Goal: Information Seeking & Learning: Understand process/instructions

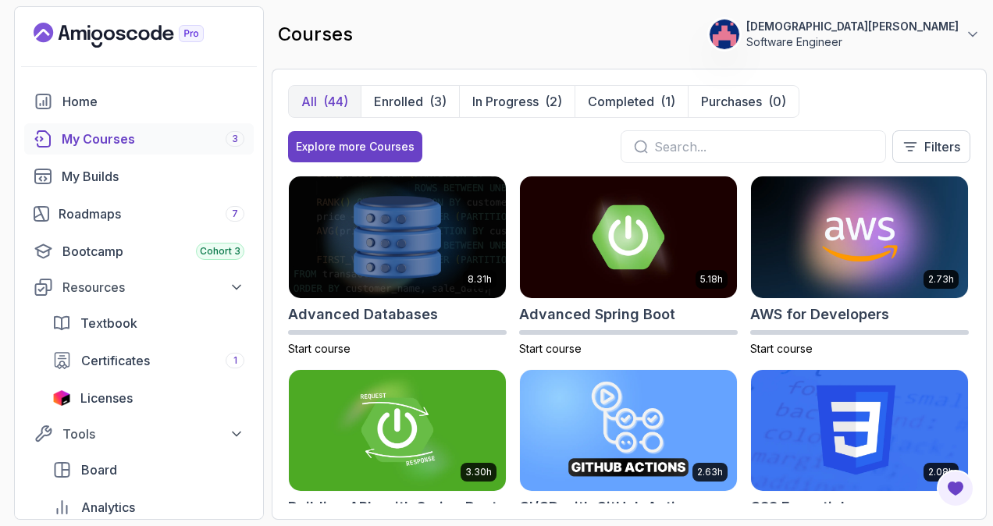
scroll to position [319, 0]
click at [404, 94] on p "Enrolled" at bounding box center [398, 101] width 49 height 19
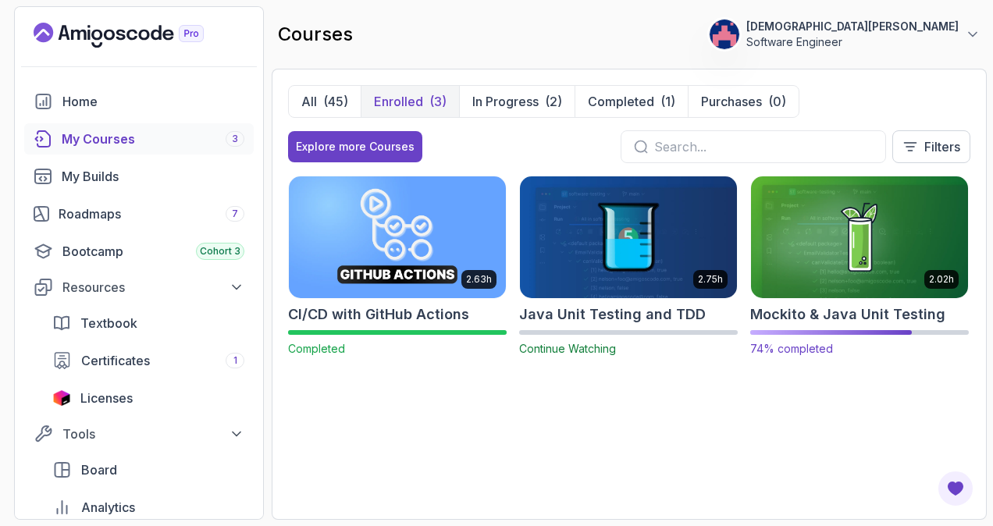
click at [847, 233] on img at bounding box center [859, 236] width 228 height 127
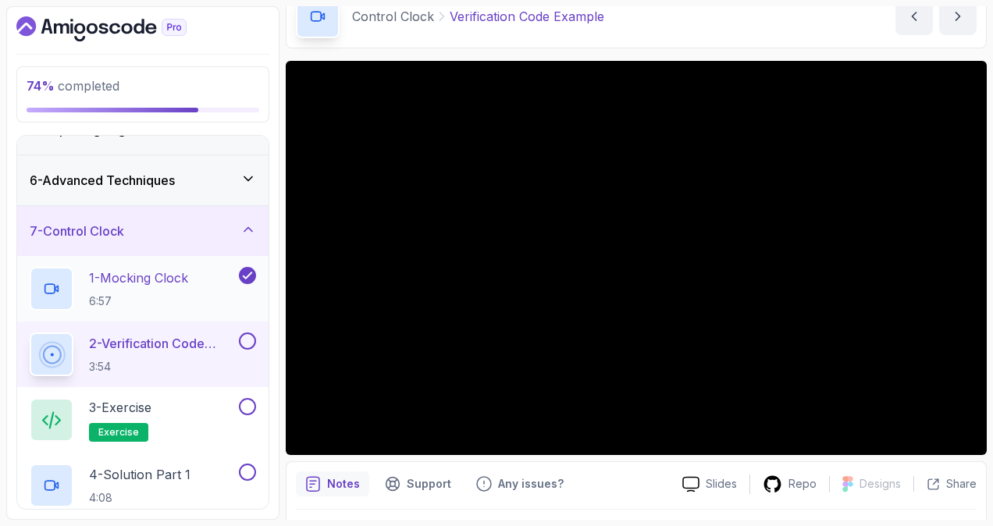
scroll to position [407, 0]
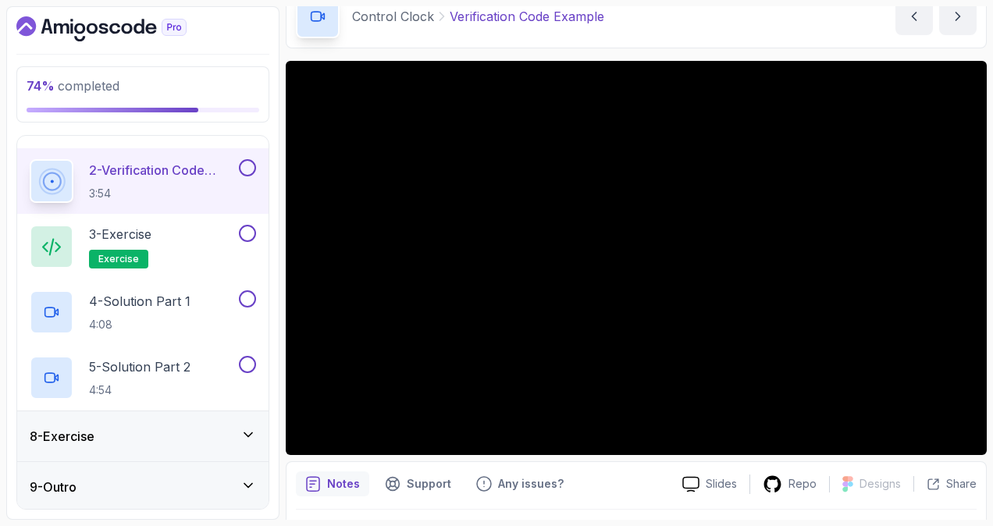
click at [107, 19] on icon "Dashboard" at bounding box center [101, 28] width 170 height 25
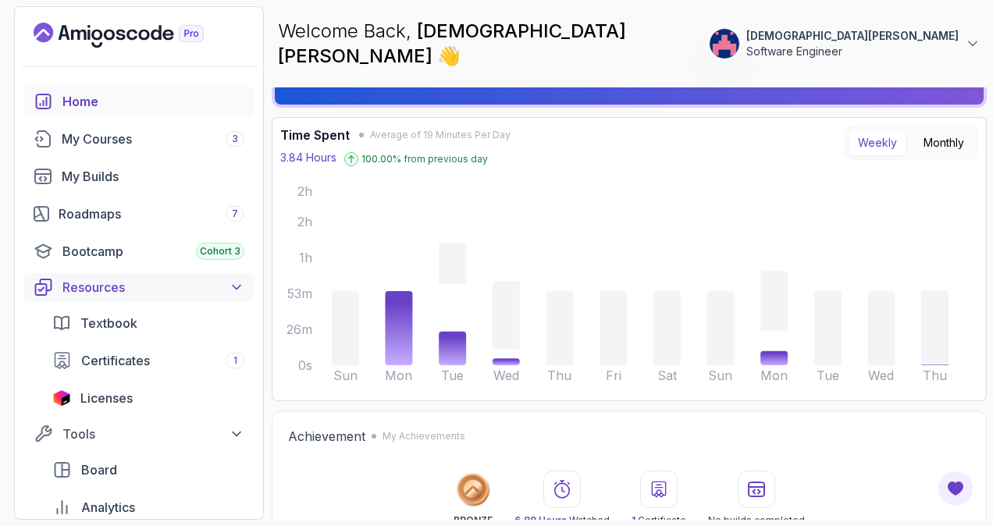
scroll to position [312, 0]
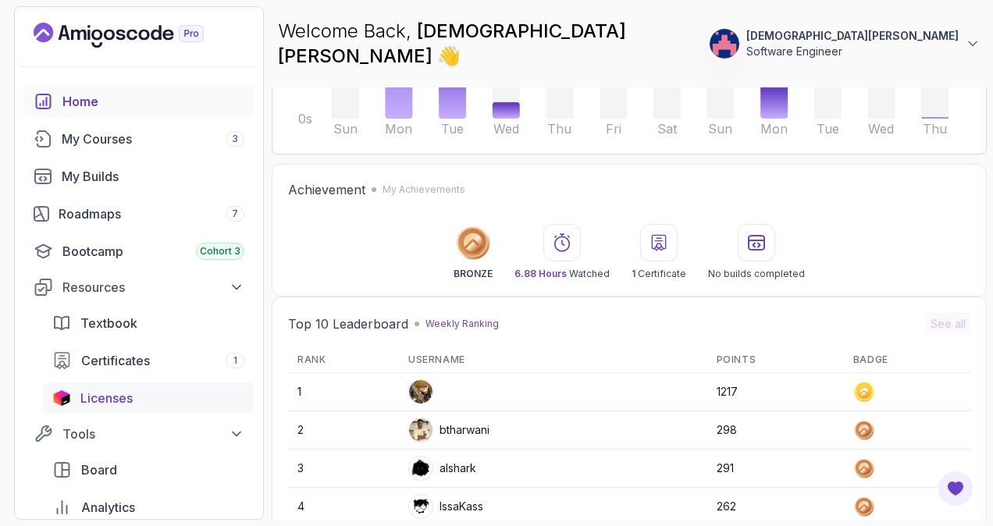
click at [131, 400] on span "Licenses" at bounding box center [106, 398] width 52 height 19
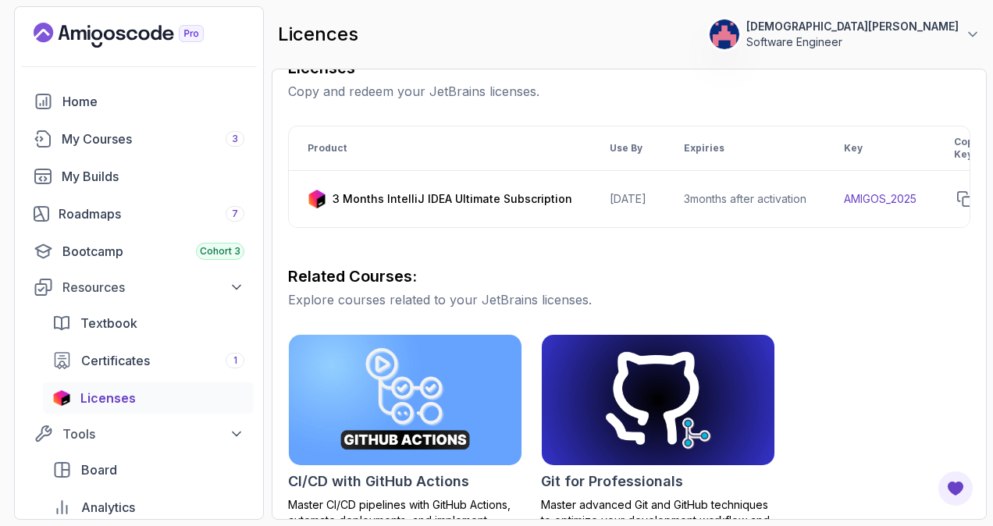
scroll to position [234, 0]
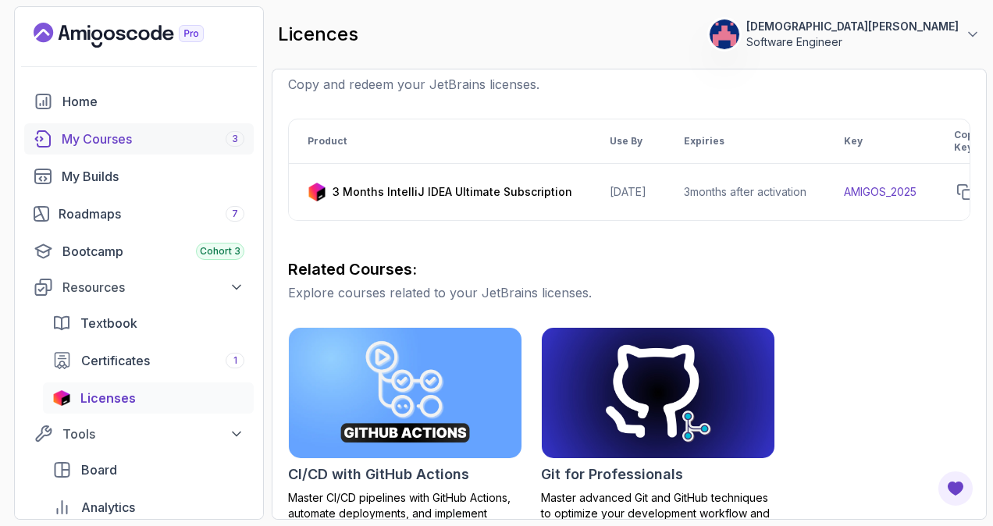
click at [147, 140] on div "My Courses 3" at bounding box center [153, 139] width 183 height 19
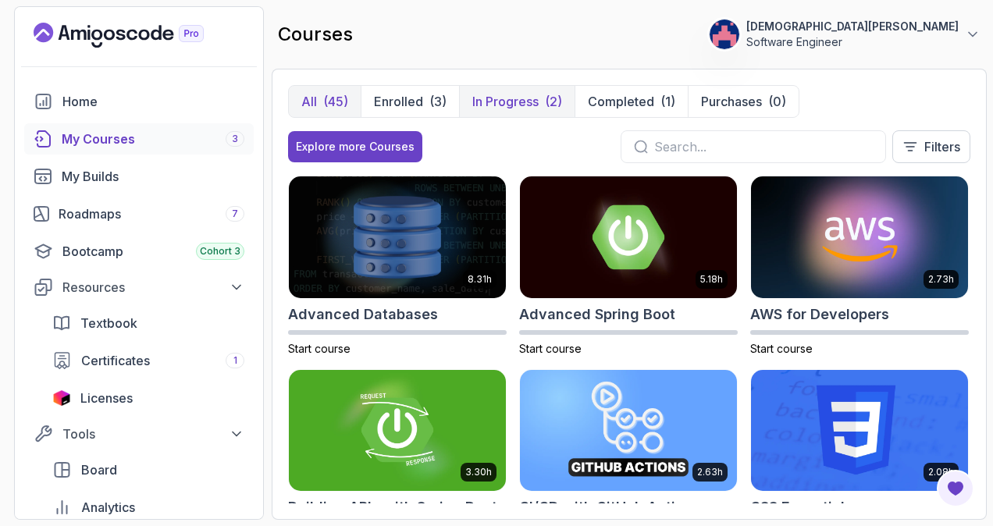
click at [506, 105] on p "In Progress" at bounding box center [505, 101] width 66 height 19
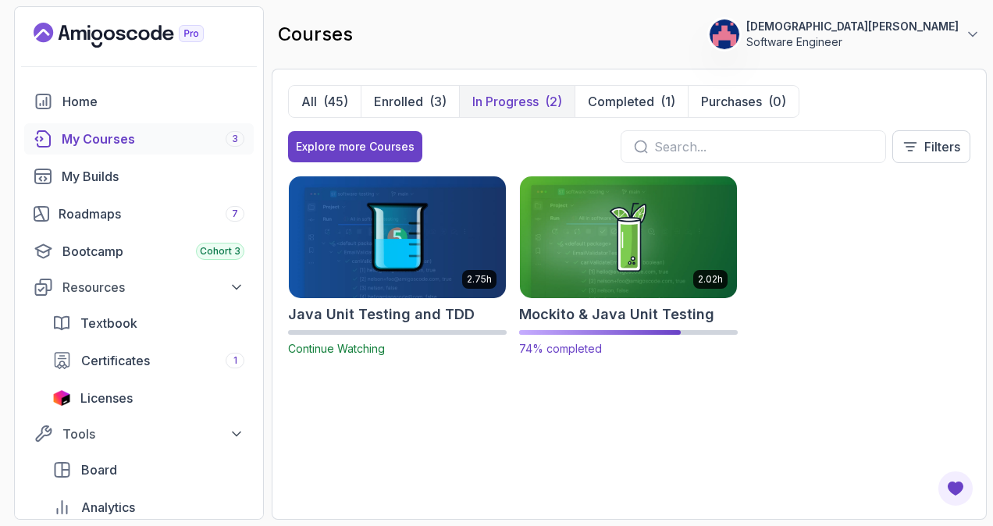
click at [610, 190] on img at bounding box center [628, 236] width 228 height 127
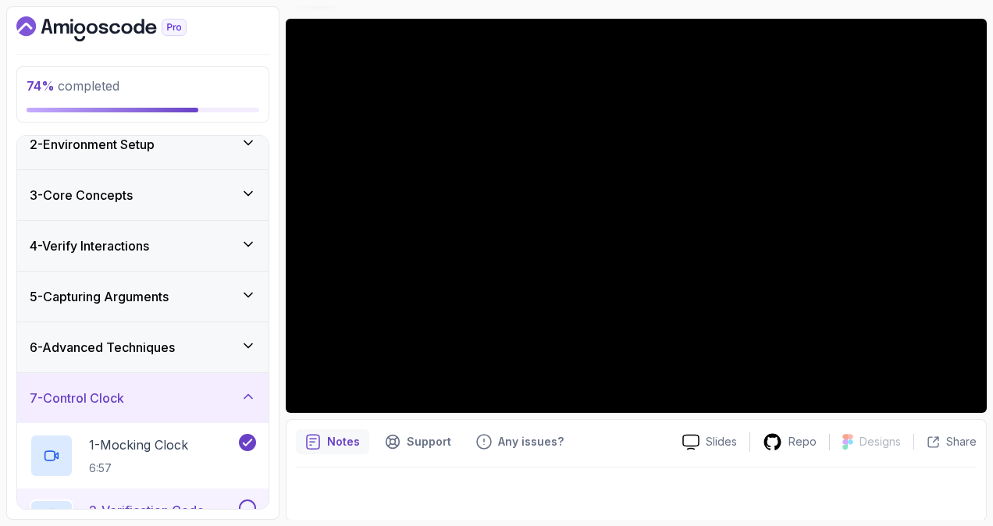
scroll to position [156, 0]
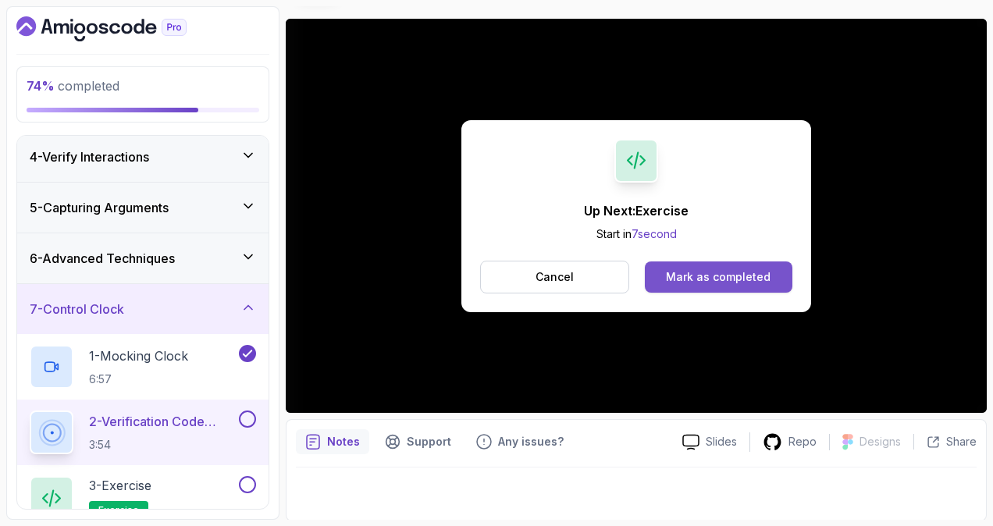
click at [689, 269] on div "Mark as completed" at bounding box center [718, 277] width 105 height 16
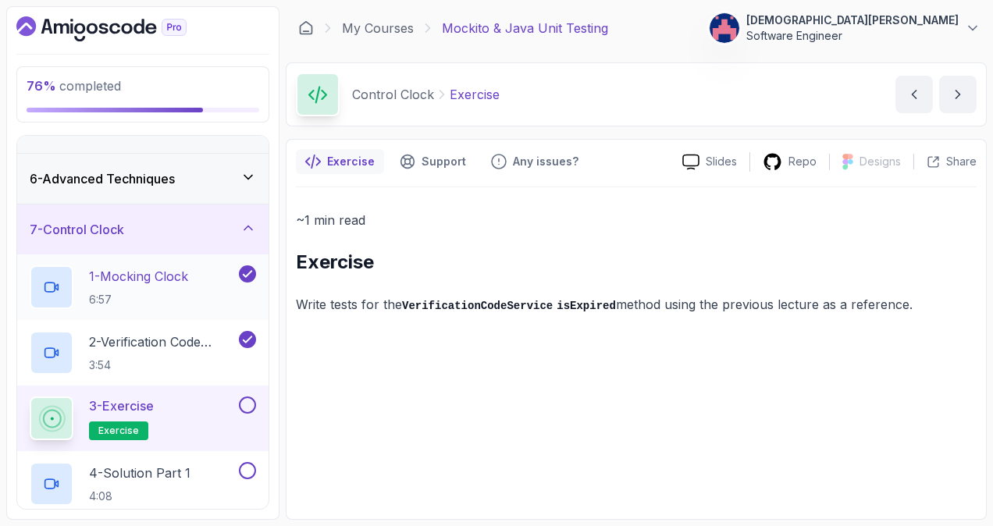
scroll to position [312, 0]
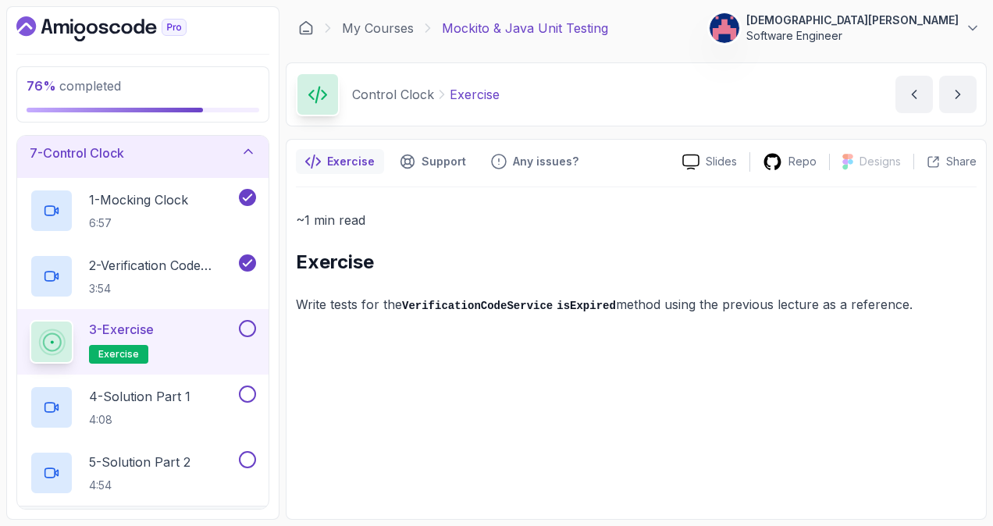
click at [245, 326] on button at bounding box center [247, 328] width 17 height 17
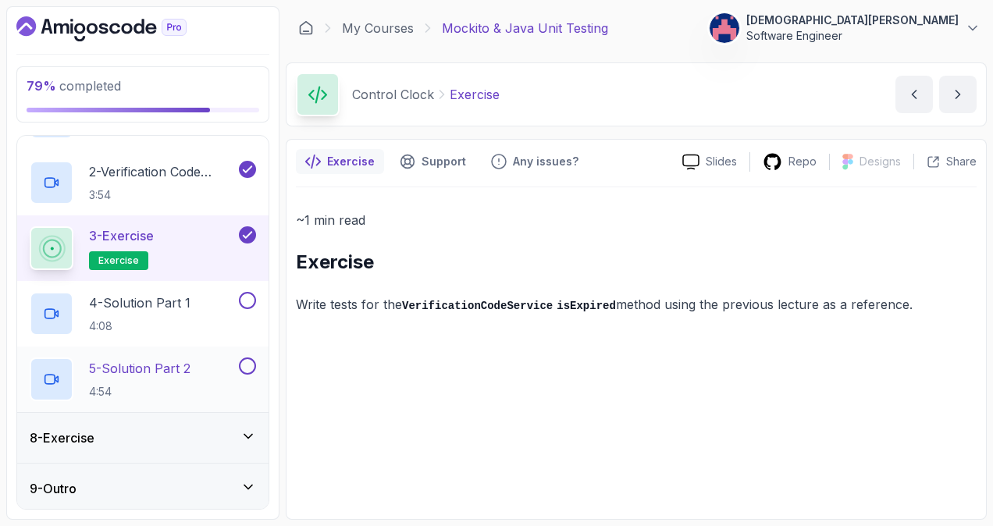
scroll to position [407, 0]
click at [250, 434] on icon at bounding box center [248, 435] width 16 height 16
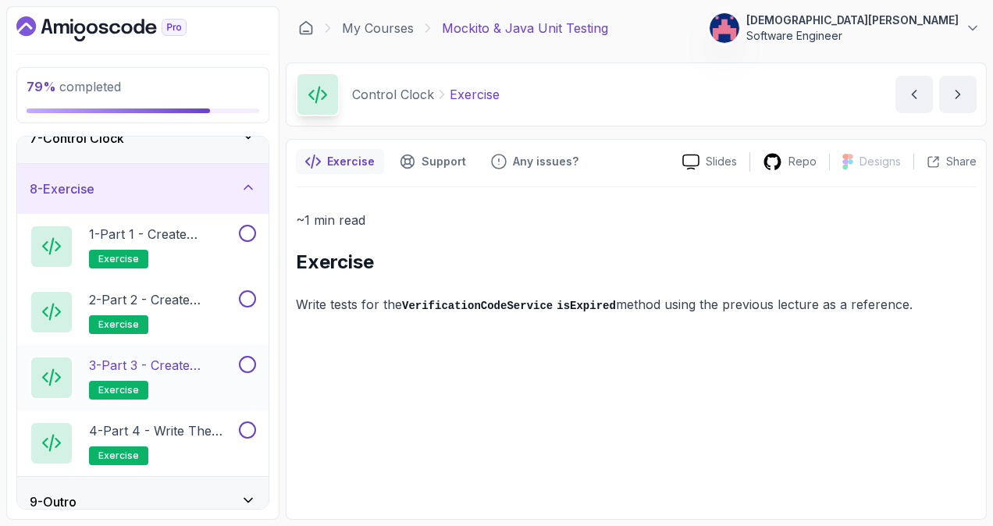
scroll to position [342, 0]
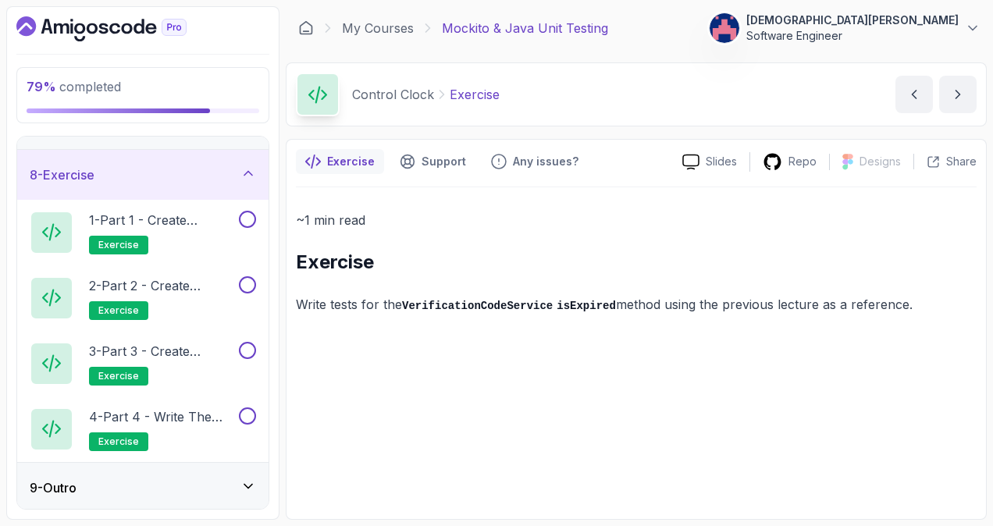
click at [242, 485] on icon at bounding box center [248, 486] width 16 height 16
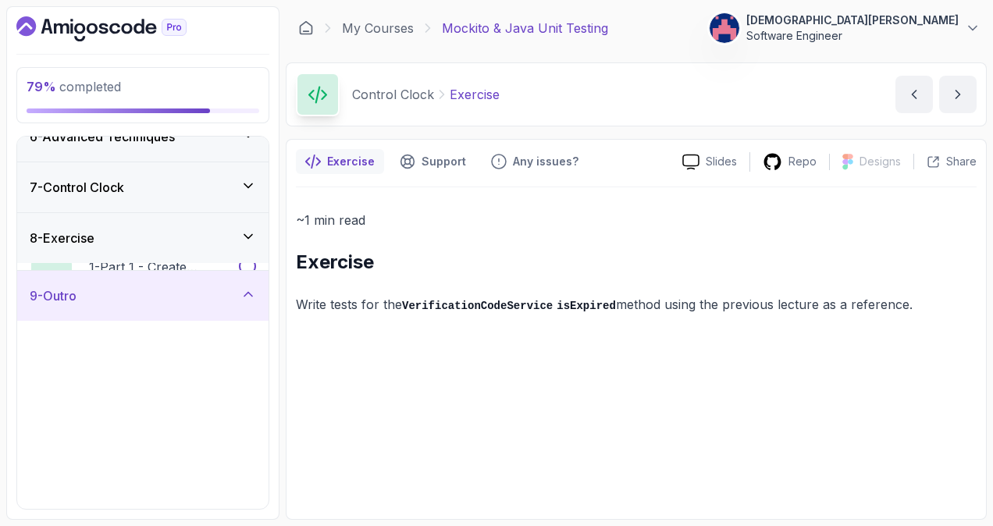
scroll to position [276, 0]
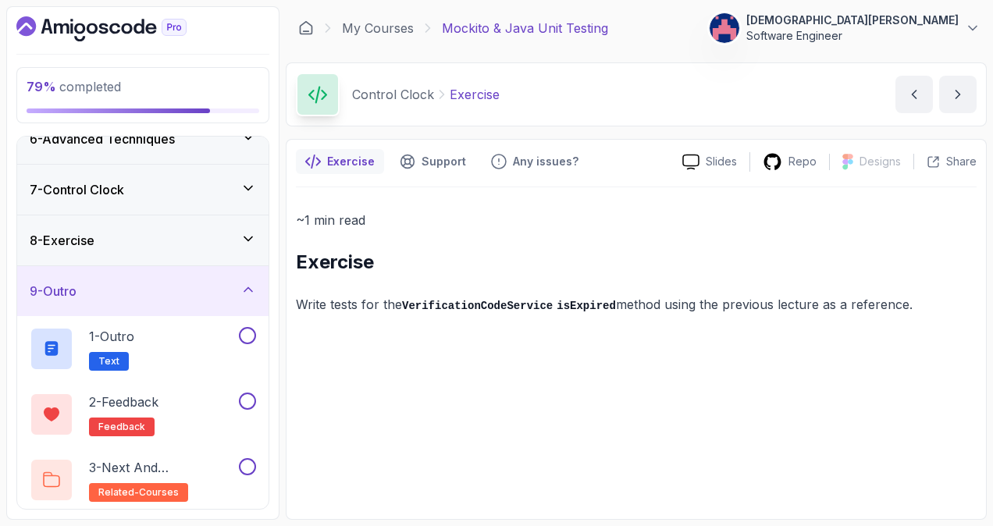
click at [252, 289] on icon at bounding box center [248, 290] width 16 height 16
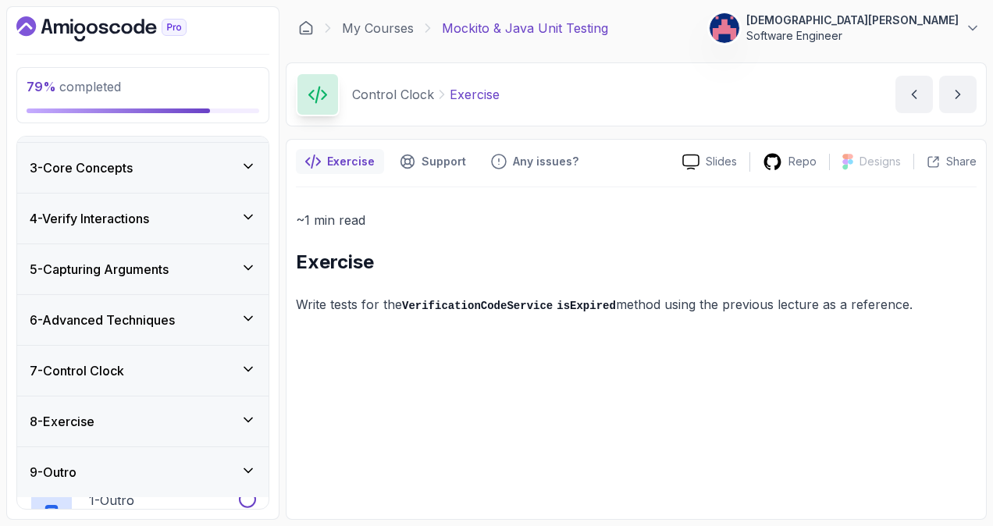
scroll to position [80, 0]
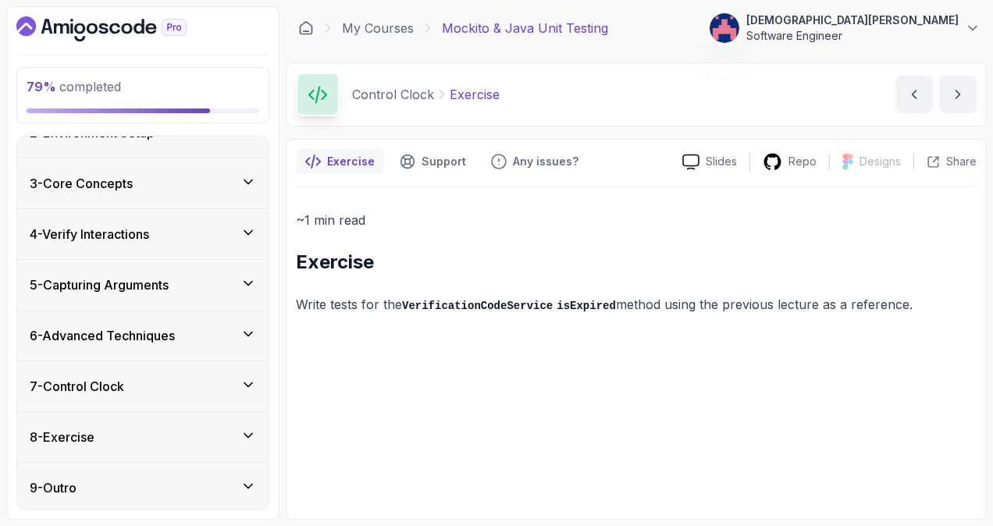
click at [248, 388] on icon at bounding box center [248, 385] width 16 height 16
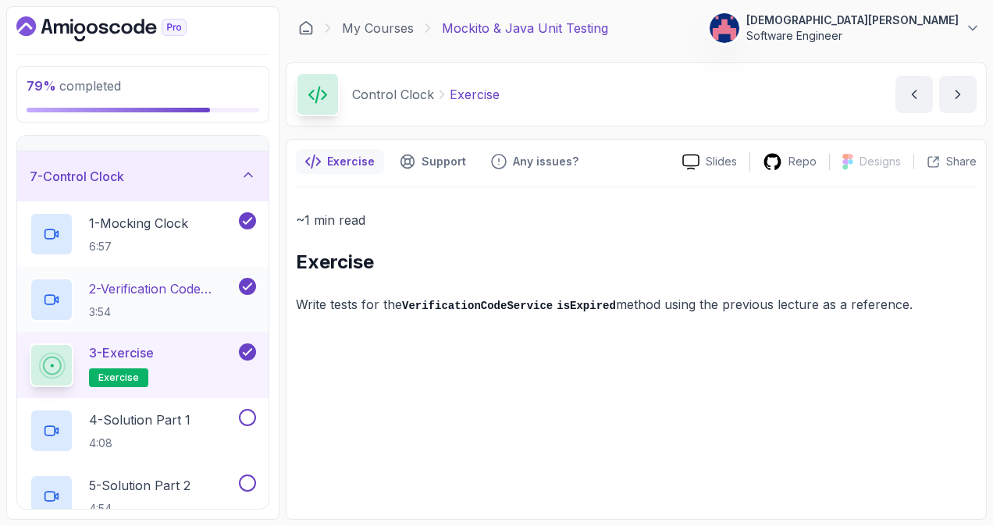
scroll to position [314, 0]
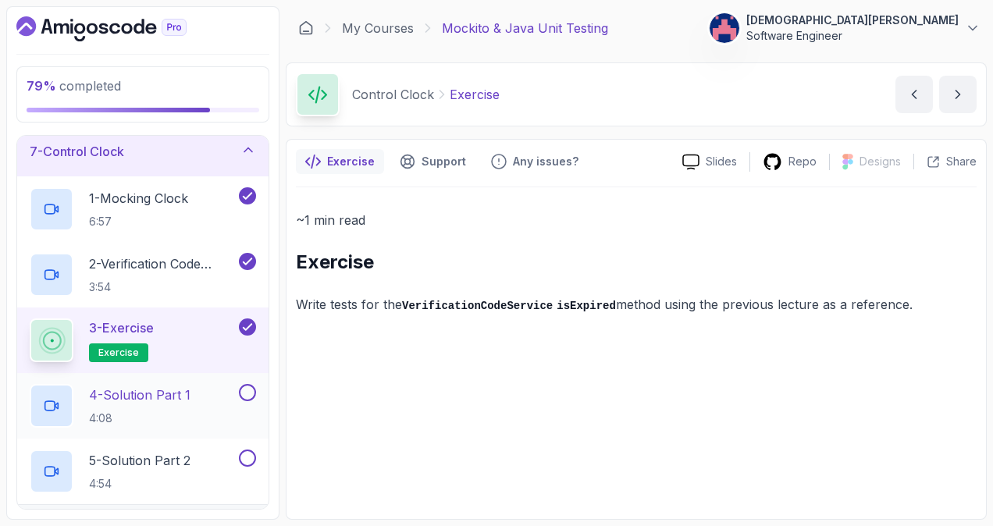
click at [123, 392] on p "4 - Solution Part 1" at bounding box center [139, 395] width 101 height 19
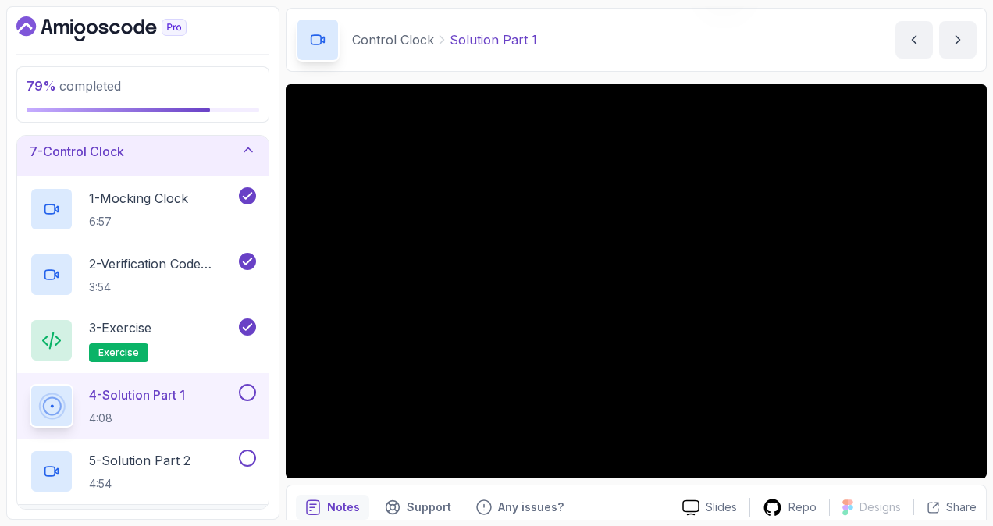
scroll to position [78, 0]
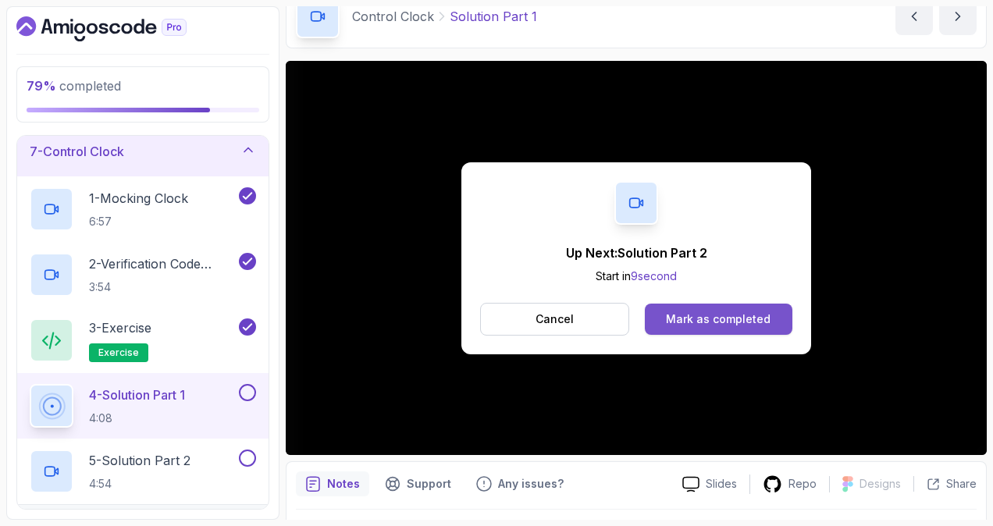
click at [664, 307] on button "Mark as completed" at bounding box center [719, 319] width 148 height 31
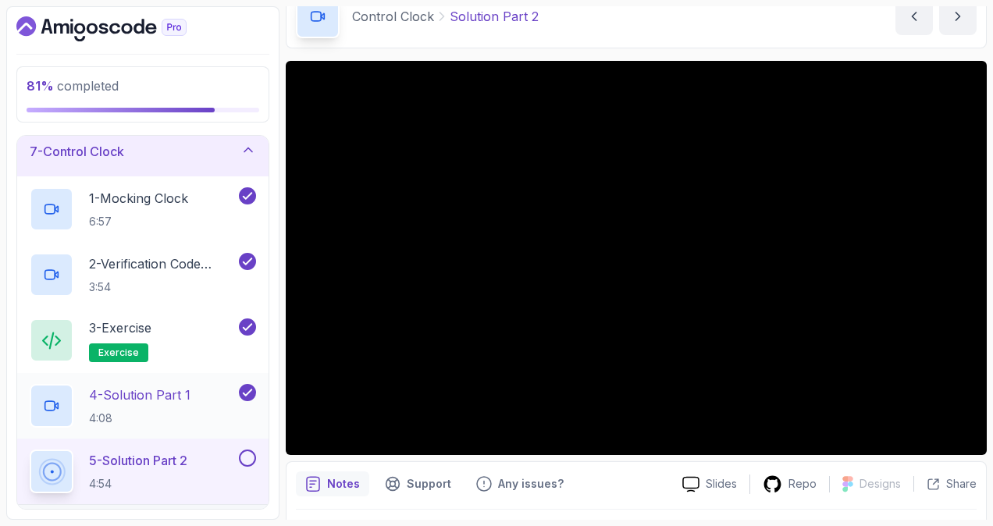
click at [170, 411] on p "4:08" at bounding box center [139, 419] width 101 height 16
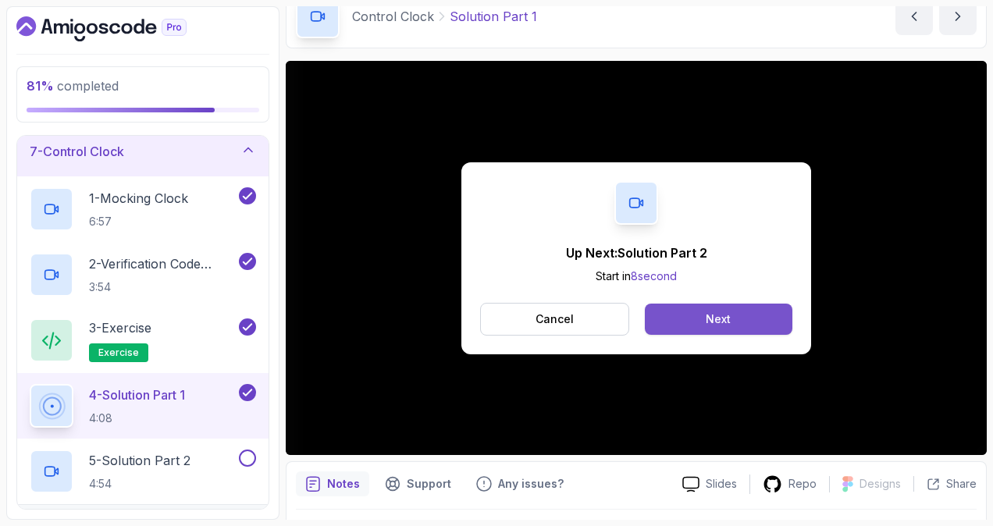
click at [722, 322] on div "Next" at bounding box center [718, 319] width 25 height 16
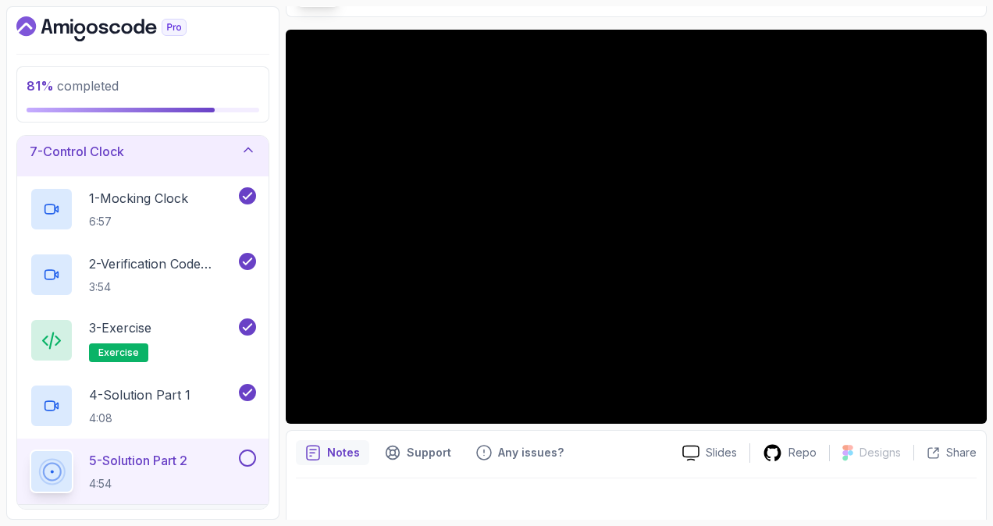
scroll to position [120, 0]
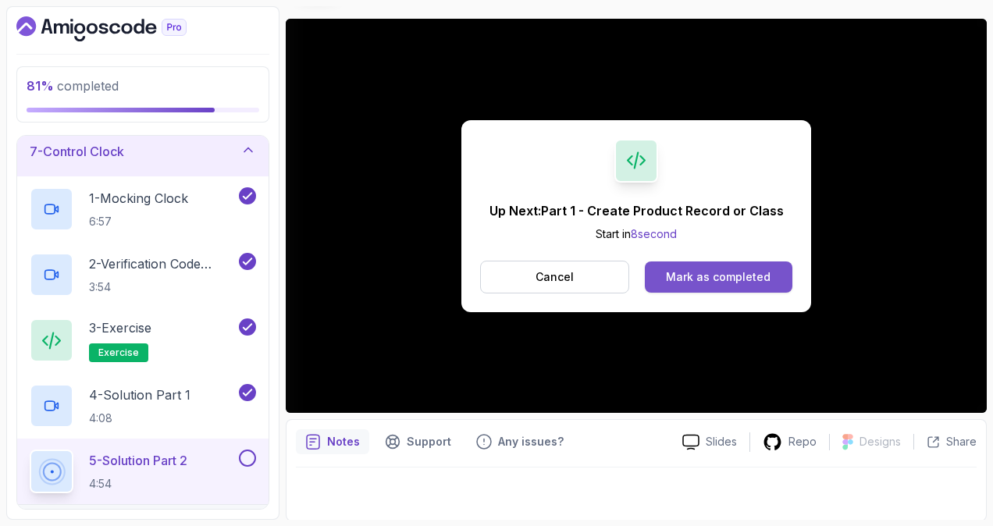
click at [712, 275] on div "Mark as completed" at bounding box center [718, 277] width 105 height 16
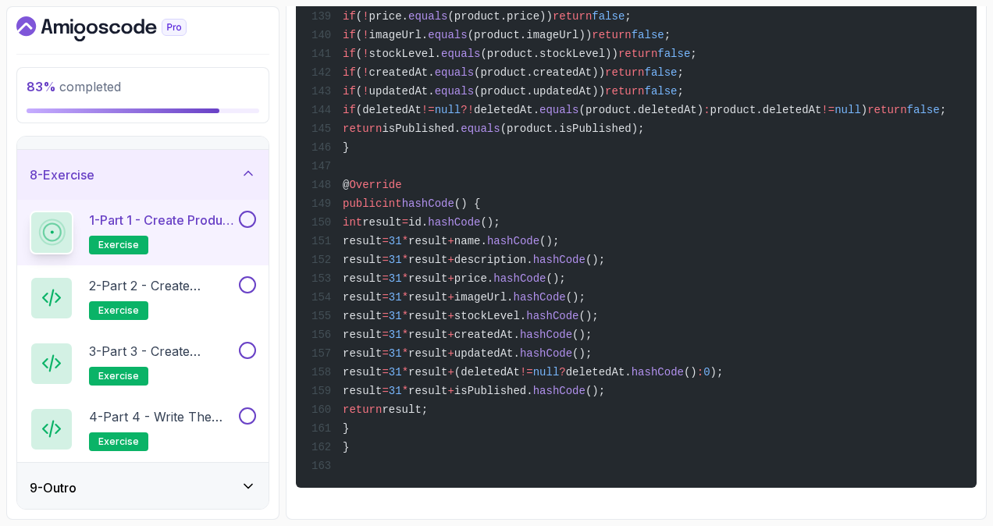
scroll to position [3781, 0]
click at [211, 290] on p "2 - Part 2 - Create Product Repository Interface" at bounding box center [162, 285] width 147 height 19
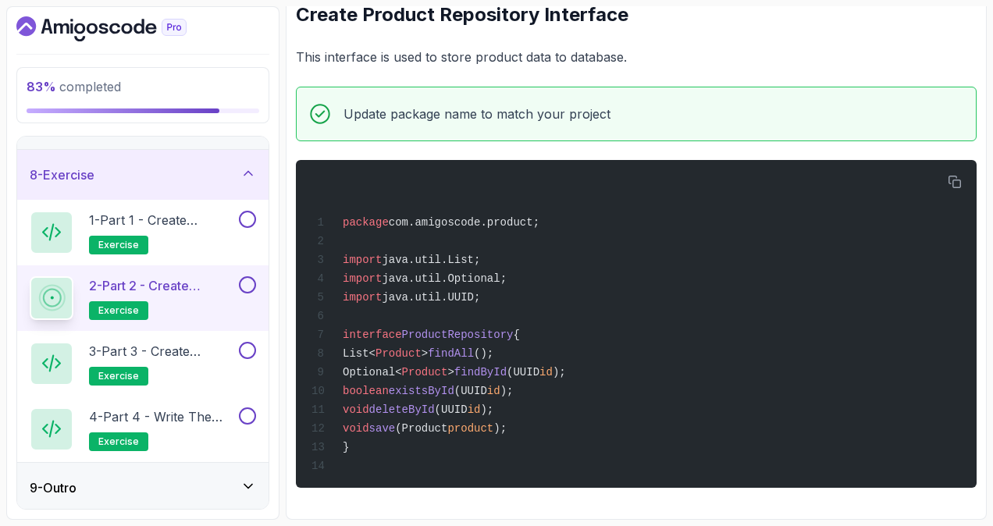
scroll to position [253, 0]
click at [168, 350] on p "3 - Part 3 - Create Product Service Class" at bounding box center [162, 351] width 147 height 19
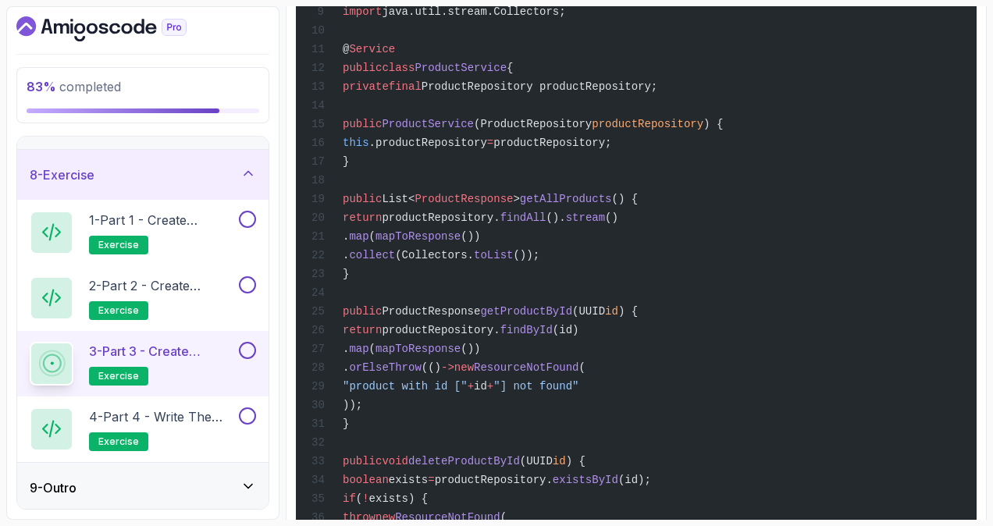
scroll to position [535, 0]
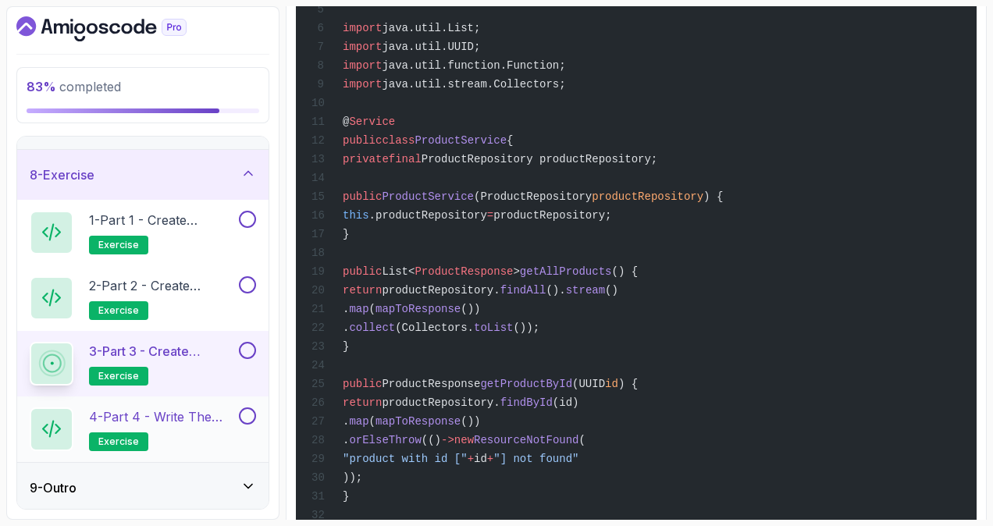
click at [183, 414] on p "4 - Part 4 - Write the tests" at bounding box center [162, 416] width 147 height 19
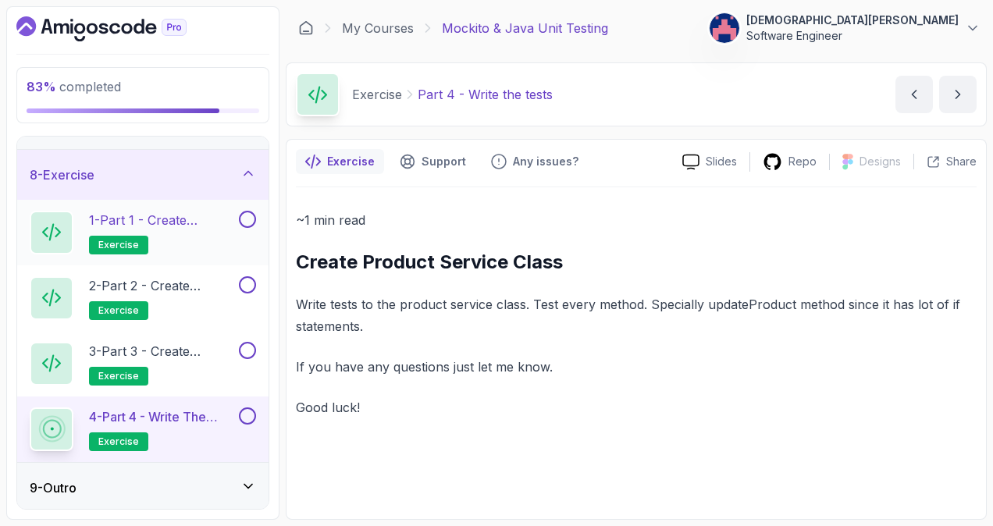
click at [181, 224] on p "1 - Part 1 - Create Product Record or Class" at bounding box center [162, 220] width 147 height 19
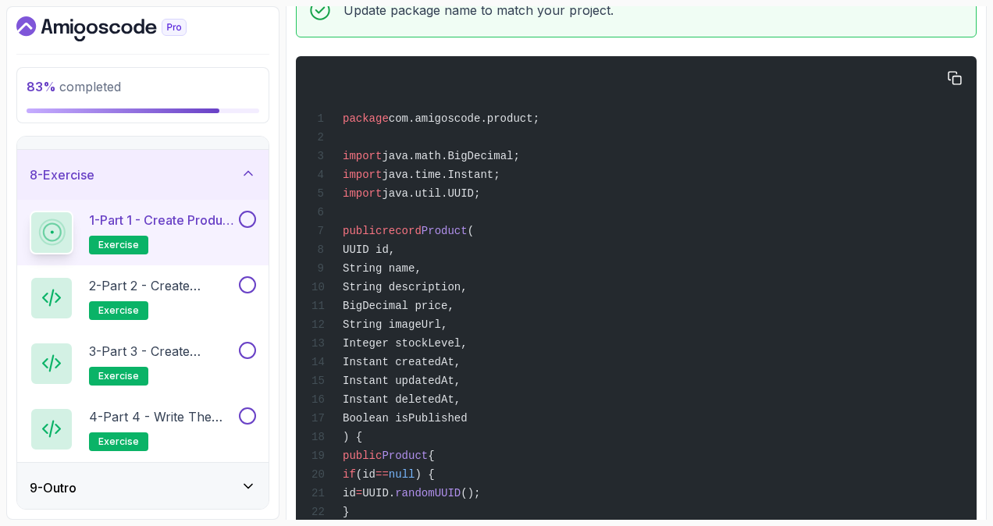
scroll to position [390, 0]
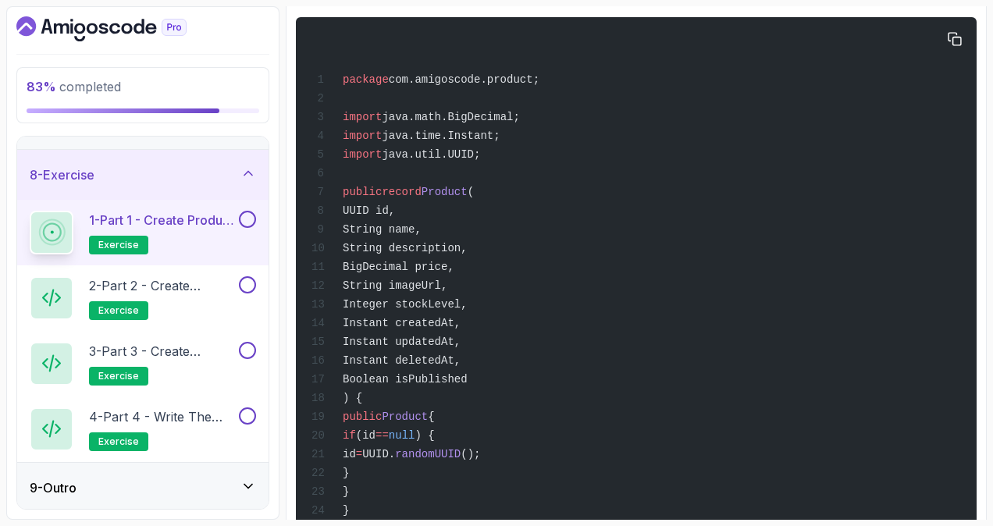
drag, startPoint x: 365, startPoint y: 213, endPoint x: 492, endPoint y: 387, distance: 215.6
click at [492, 387] on div "package com.amigoscode.product; import java.math.BigDecimal; import java.time.I…" at bounding box center [636, 303] width 656 height 553
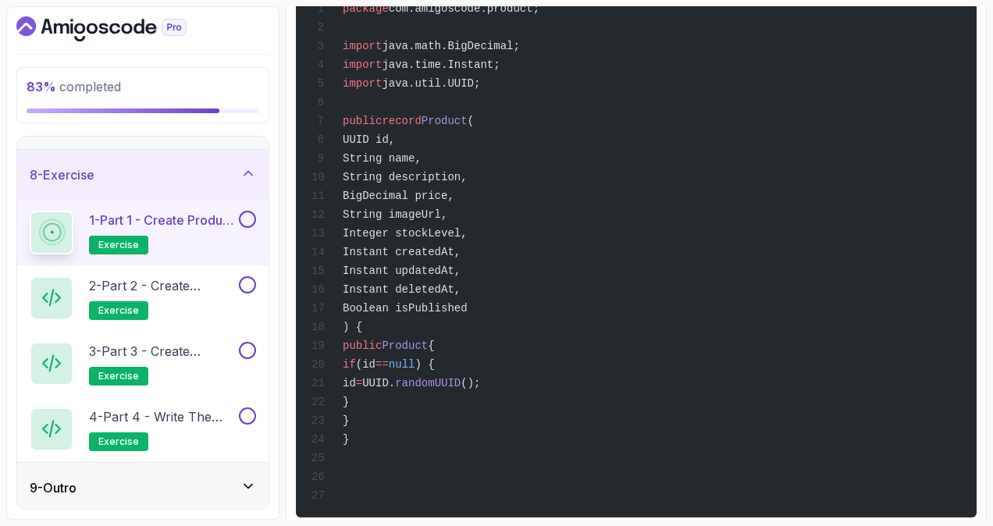
scroll to position [624, 0]
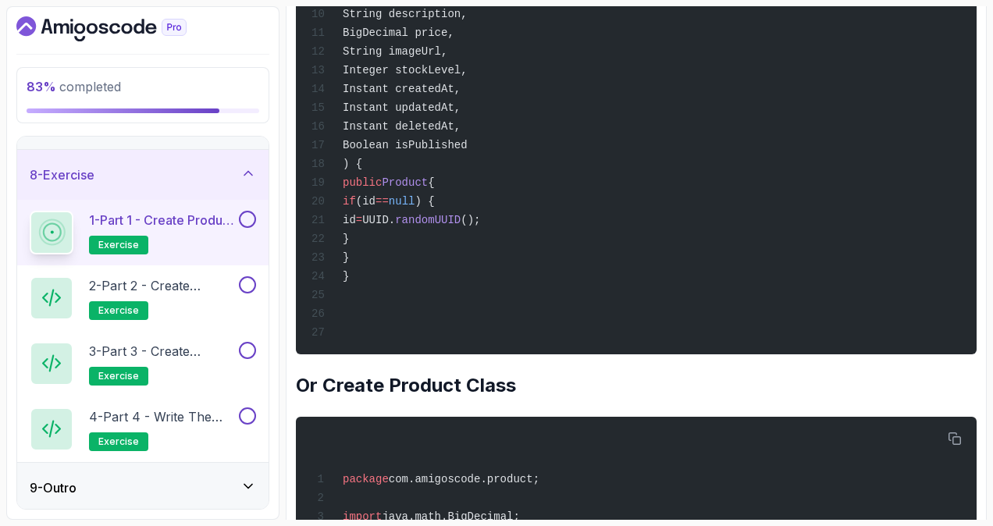
drag, startPoint x: 367, startPoint y: 189, endPoint x: 428, endPoint y: 262, distance: 95.8
click at [428, 262] on div "package com.amigoscode.product; import java.math.BigDecimal; import java.time.I…" at bounding box center [636, 68] width 656 height 553
copy code "public Product { if (id == null ) { id = UUID. randomUUID (); } }"
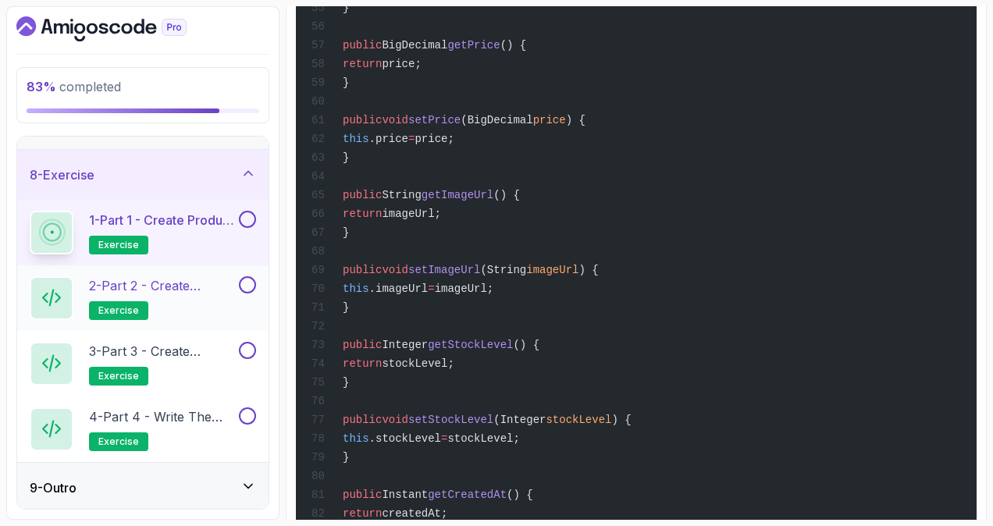
click at [190, 284] on p "2 - Part 2 - Create Product Repository Interface" at bounding box center [162, 285] width 147 height 19
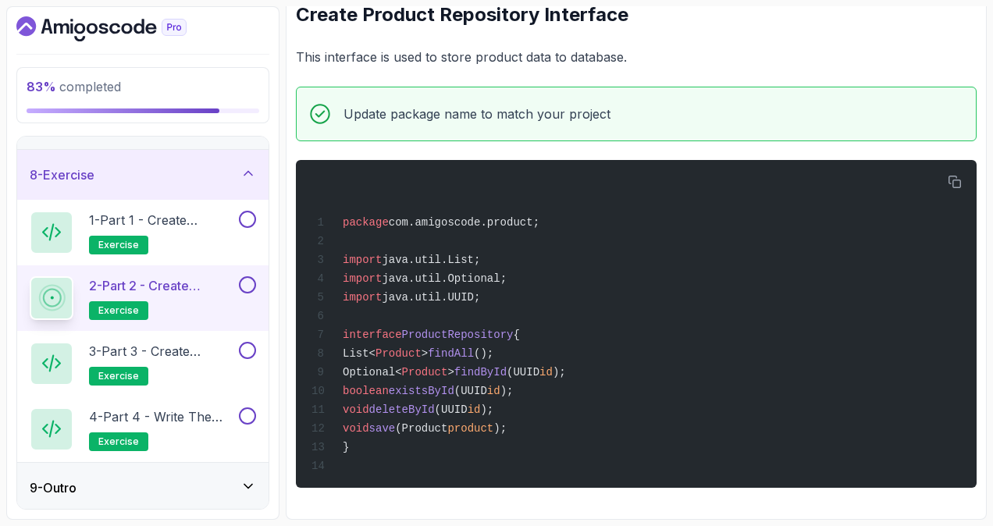
scroll to position [175, 0]
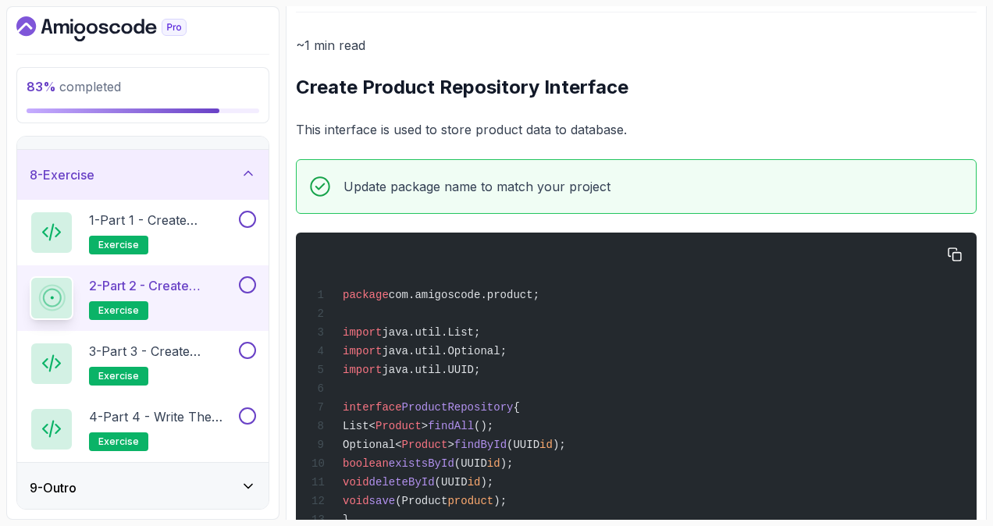
click at [462, 406] on span "ProductRepository" at bounding box center [458, 407] width 112 height 12
copy span "ProductRepository"
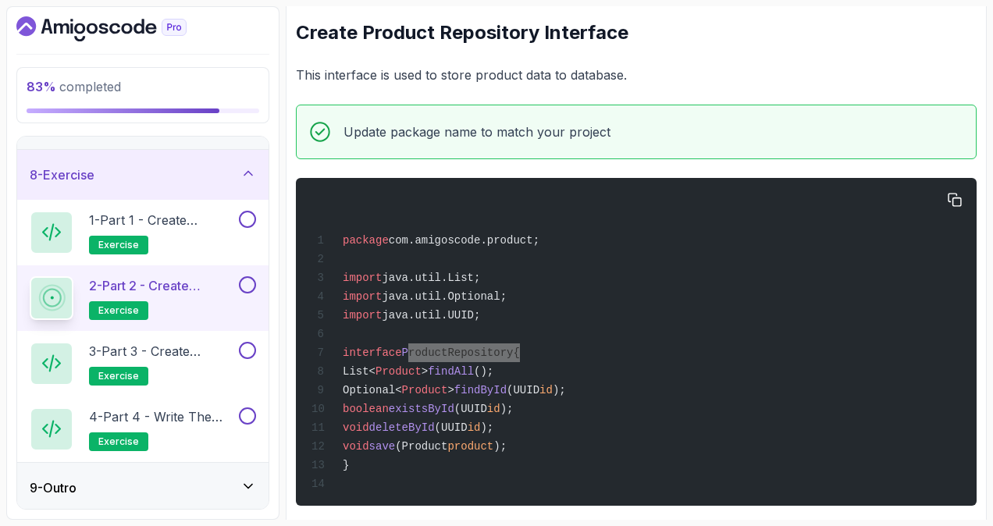
scroll to position [253, 0]
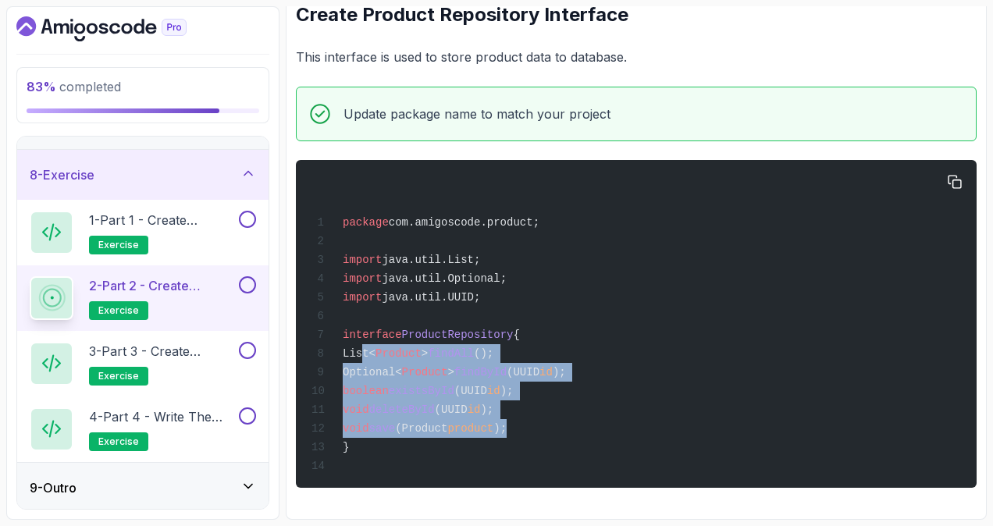
drag, startPoint x: 364, startPoint y: 350, endPoint x: 538, endPoint y: 421, distance: 189.0
click at [538, 421] on div "package com.amigoscode.product; import java.util.List; import java.util.Optiona…" at bounding box center [636, 323] width 656 height 309
copy code "List< Product > findAll (); Optional< Product > findById (UUID id ); boolean ex…"
click at [254, 219] on button at bounding box center [247, 219] width 17 height 17
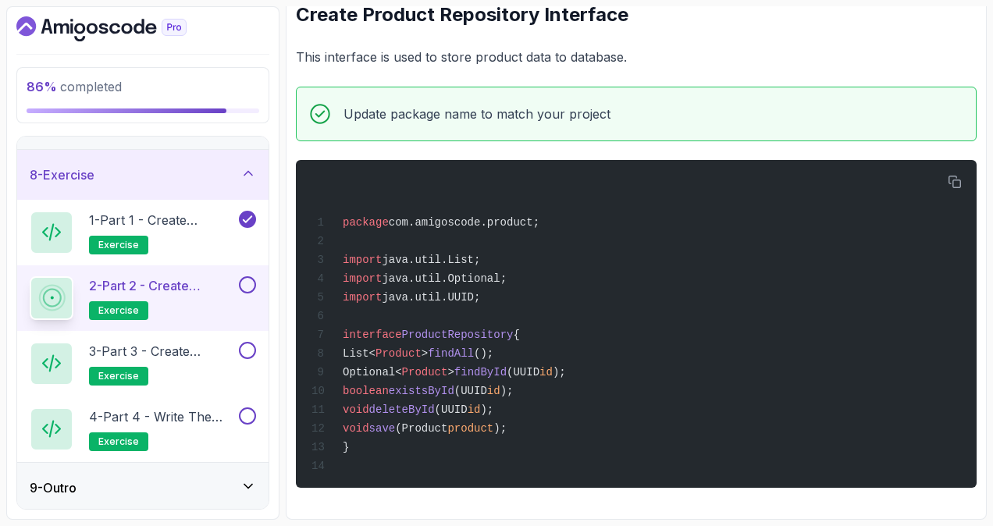
click at [250, 283] on button at bounding box center [247, 284] width 17 height 17
click at [201, 347] on p "3 - Part 3 - Create Product Service Class" at bounding box center [162, 351] width 147 height 19
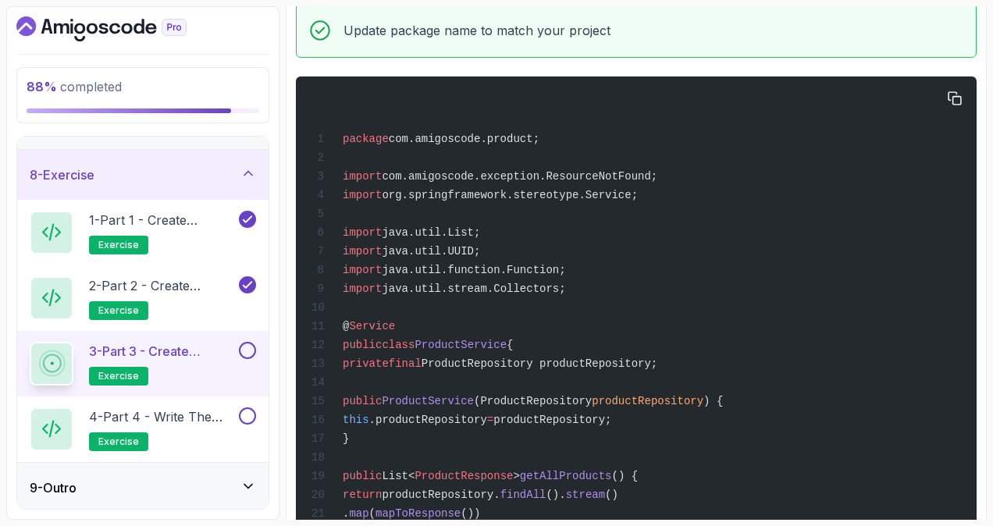
scroll to position [409, 0]
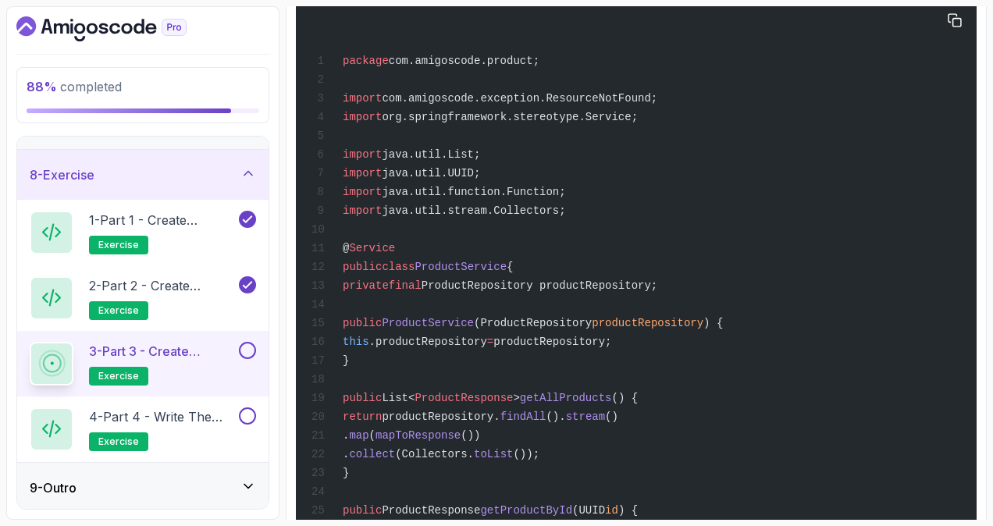
drag, startPoint x: 503, startPoint y: 271, endPoint x: 421, endPoint y: 270, distance: 81.2
click at [421, 270] on span "ProductService" at bounding box center [460, 267] width 92 height 12
copy span "ProductService"
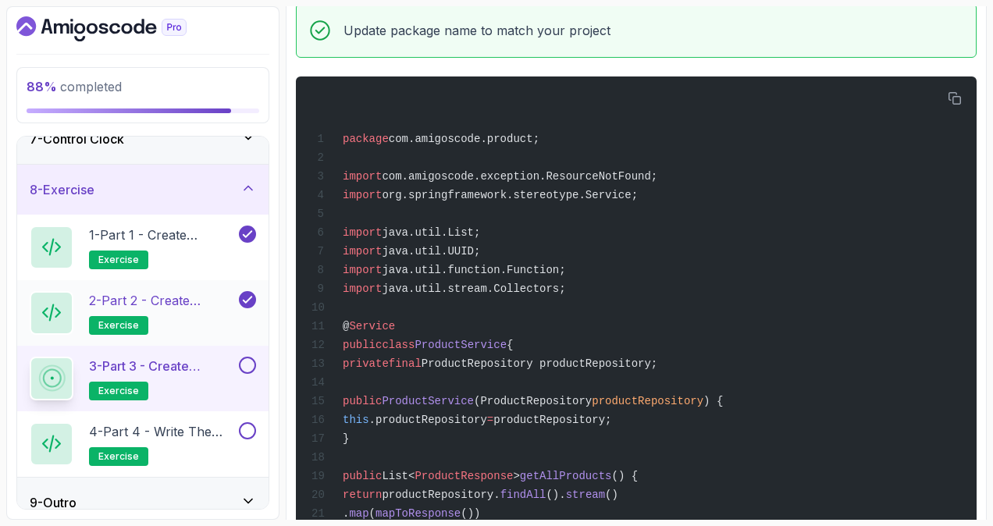
scroll to position [342, 0]
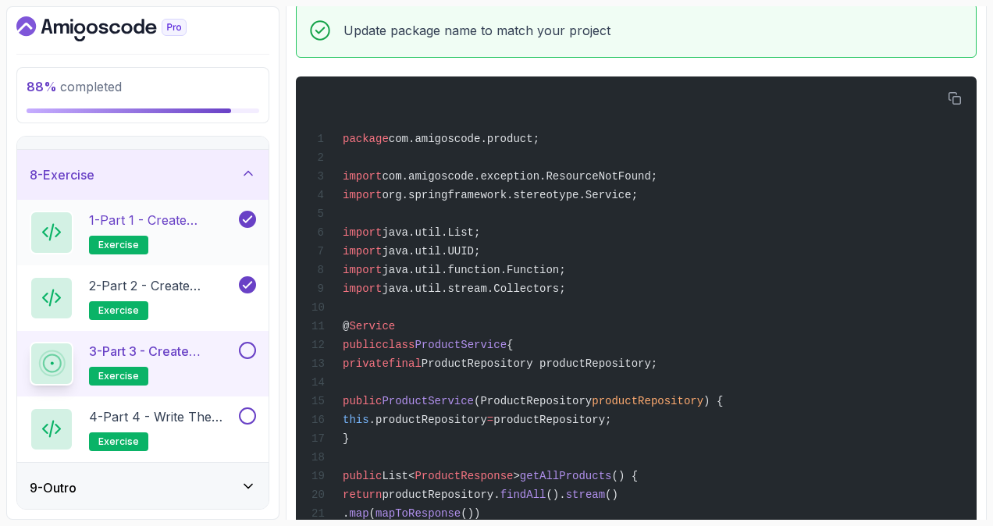
click at [174, 225] on p "1 - Part 1 - Create Product Record or Class" at bounding box center [162, 220] width 147 height 19
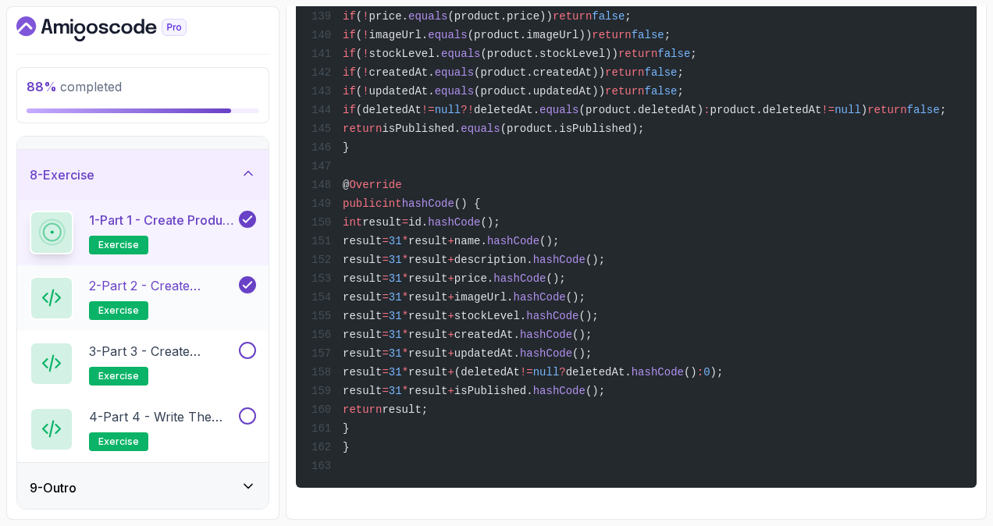
click at [184, 291] on p "2 - Part 2 - Create Product Repository Interface" at bounding box center [162, 285] width 147 height 19
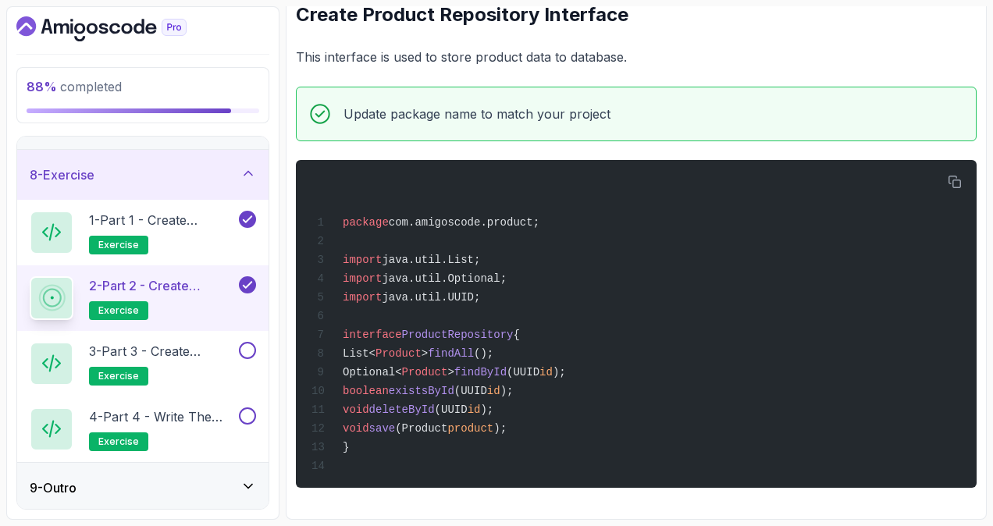
scroll to position [253, 0]
click at [193, 365] on h2 "3 - Part 3 - Create Product Service Class exercise" at bounding box center [162, 364] width 147 height 44
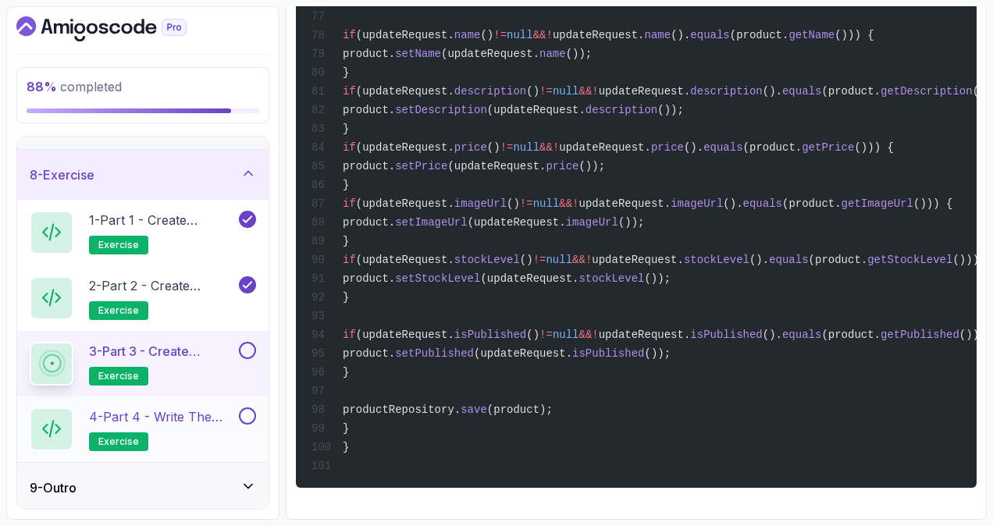
click at [189, 407] on p "4 - Part 4 - Write the tests" at bounding box center [162, 416] width 147 height 19
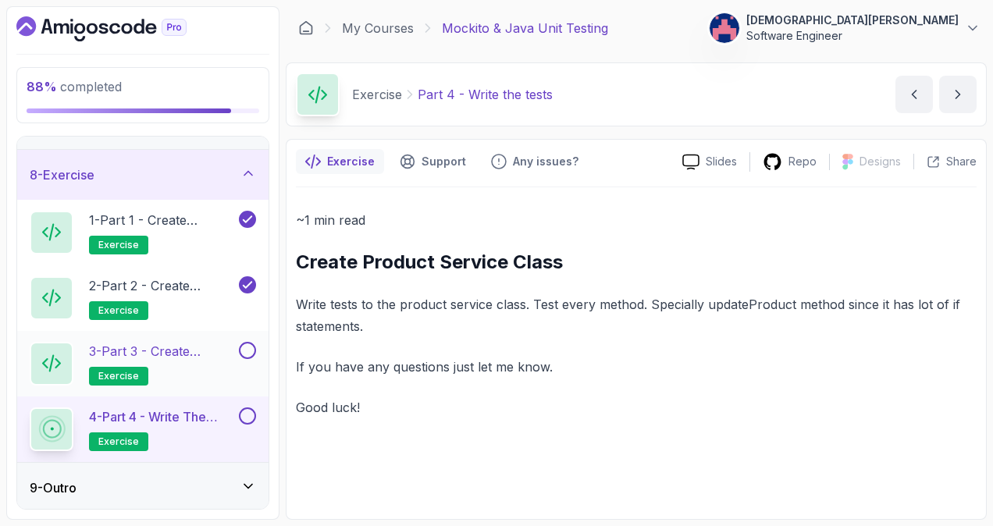
click at [192, 368] on h2 "3 - Part 3 - Create Product Service Class exercise" at bounding box center [162, 364] width 147 height 44
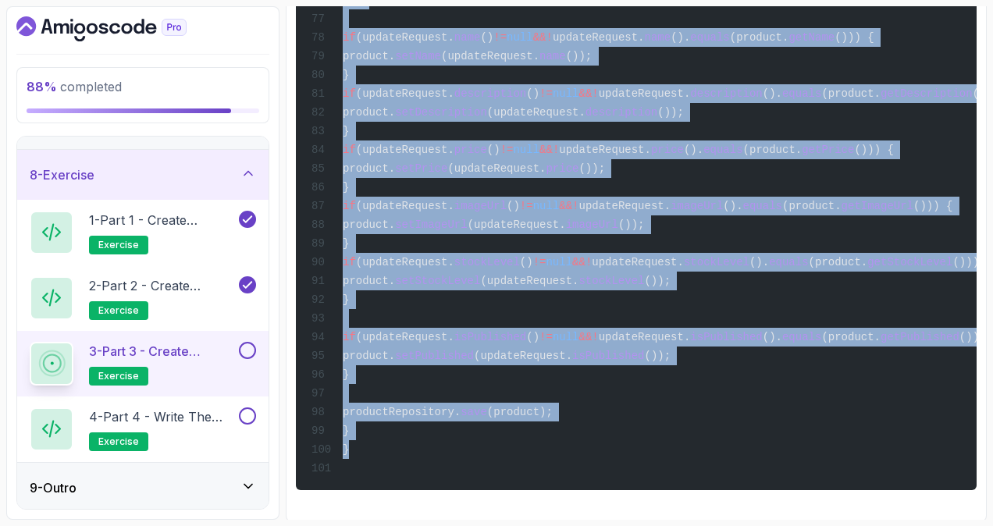
scroll to position [1940, 0]
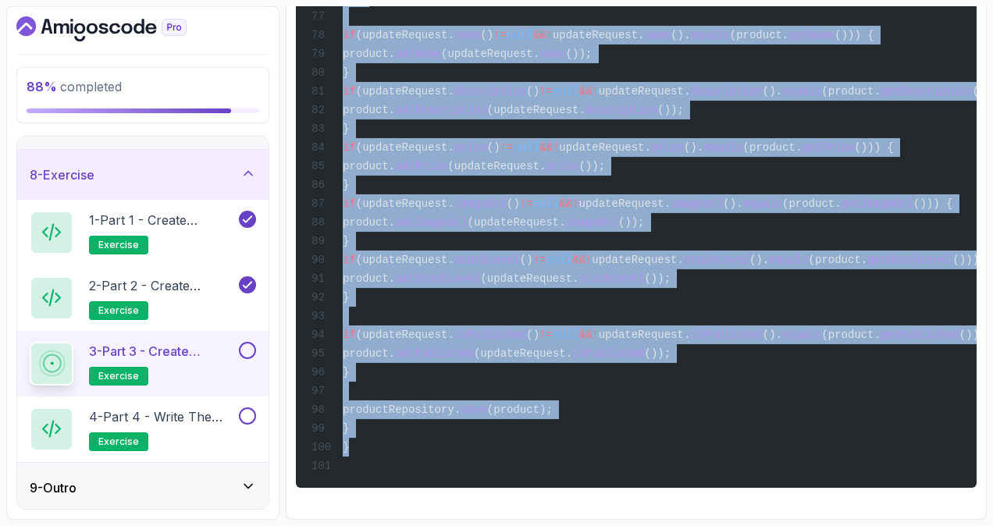
drag, startPoint x: 364, startPoint y: 156, endPoint x: 569, endPoint y: 412, distance: 328.1
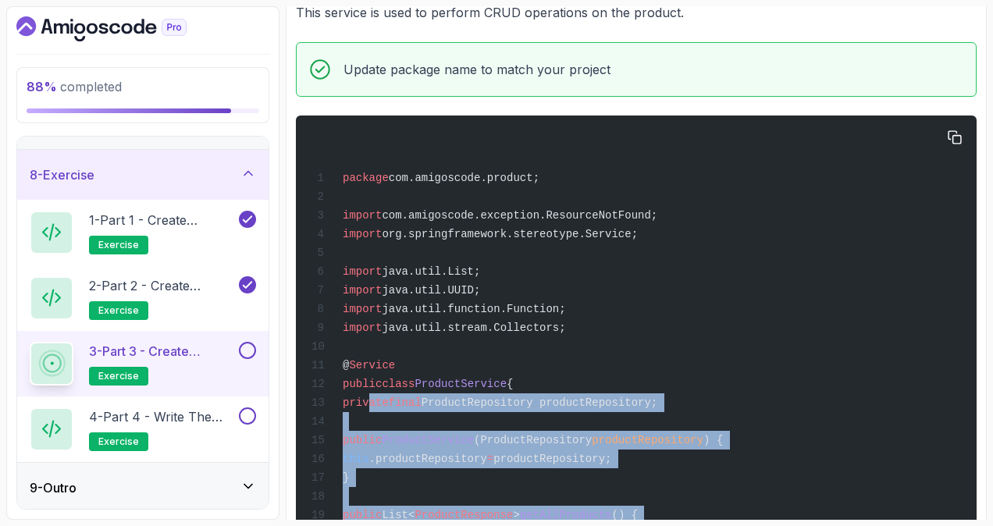
scroll to position [468, 0]
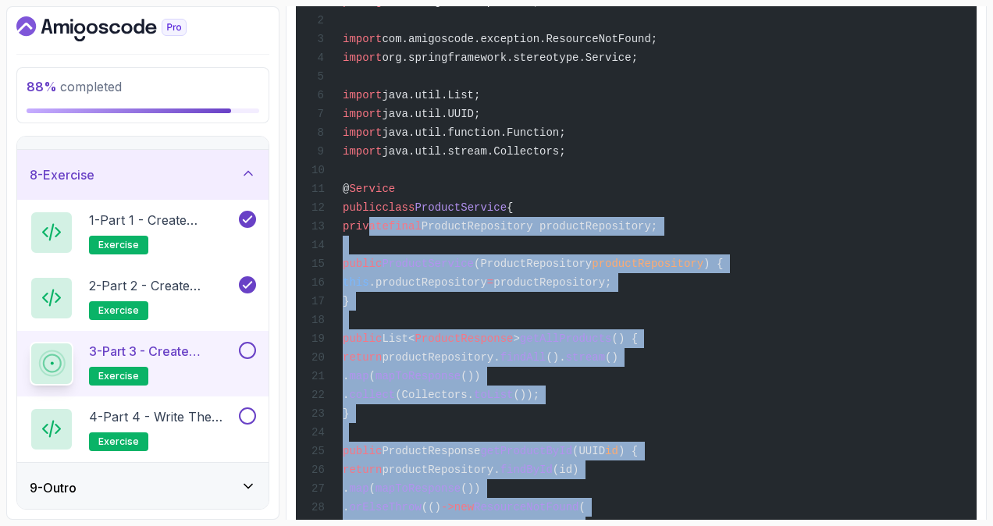
copy code "private final ProductRepository productRepository; public ProductService (Produ…"
click at [180, 276] on p "2 - Part 2 - Create Product Repository Interface" at bounding box center [162, 285] width 147 height 19
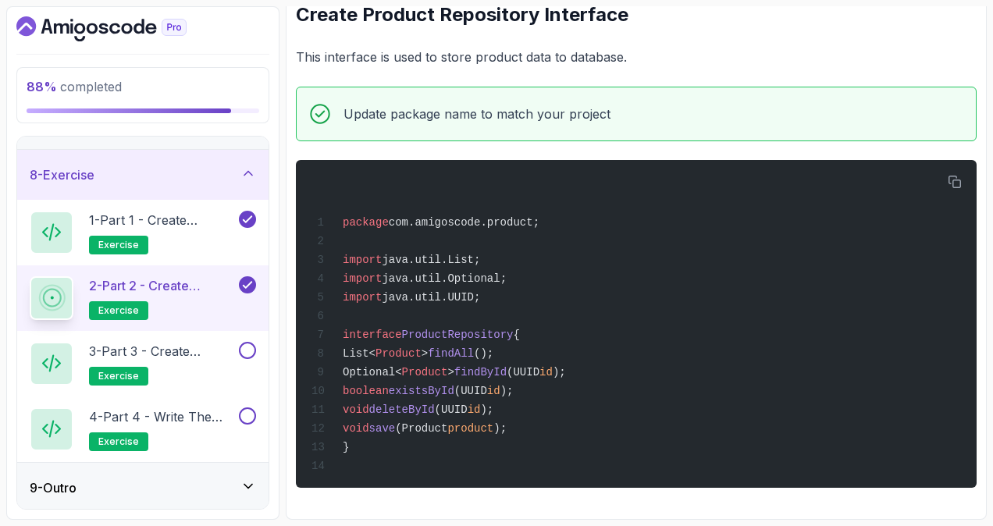
scroll to position [253, 0]
click at [173, 359] on h2 "3 - Part 3 - Create Product Service Class exercise" at bounding box center [162, 364] width 147 height 44
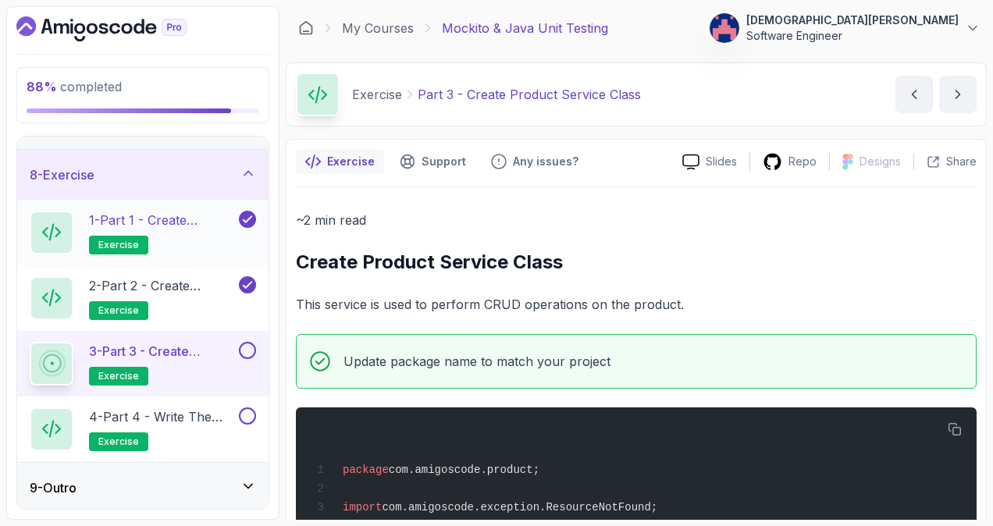
click at [201, 242] on h2 "1 - Part 1 - Create Product Record or Class exercise" at bounding box center [162, 233] width 147 height 44
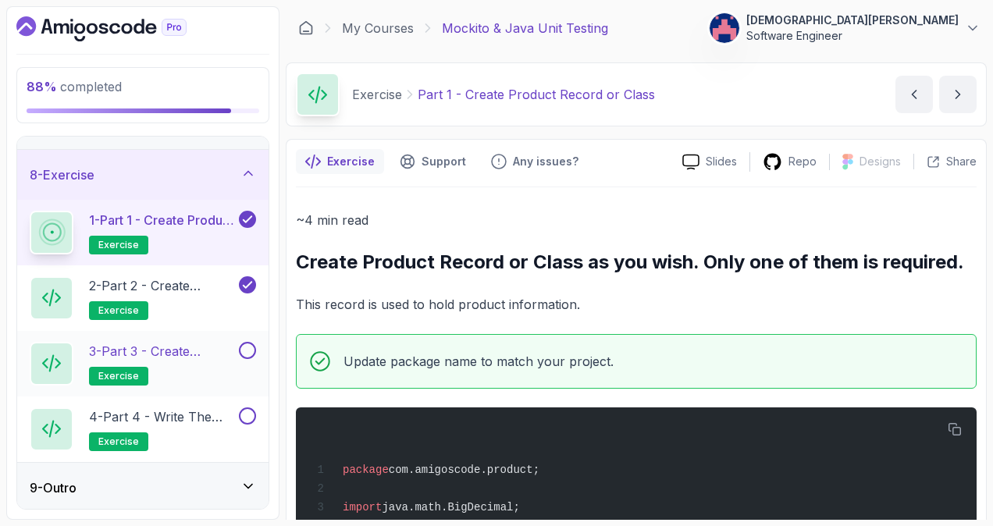
click at [184, 349] on p "3 - Part 3 - Create Product Service Class" at bounding box center [162, 351] width 147 height 19
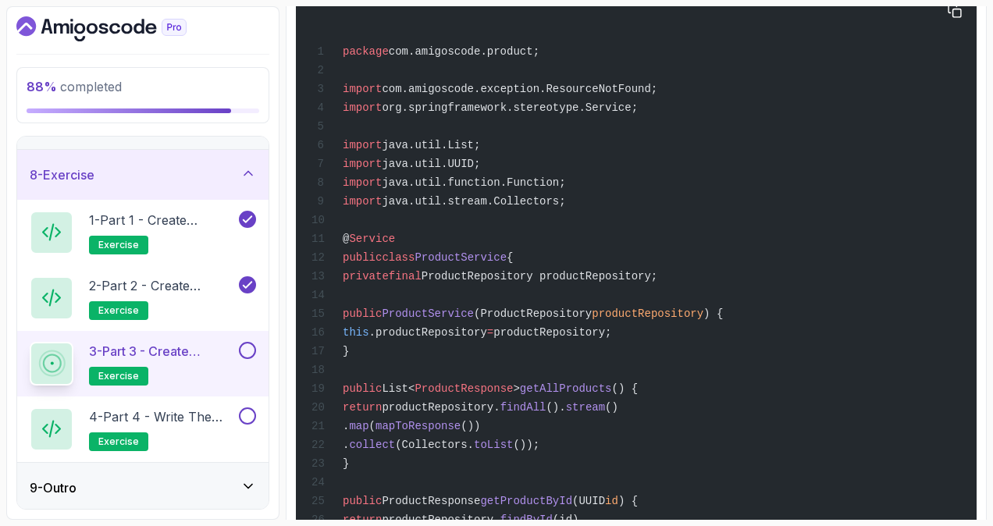
scroll to position [156, 0]
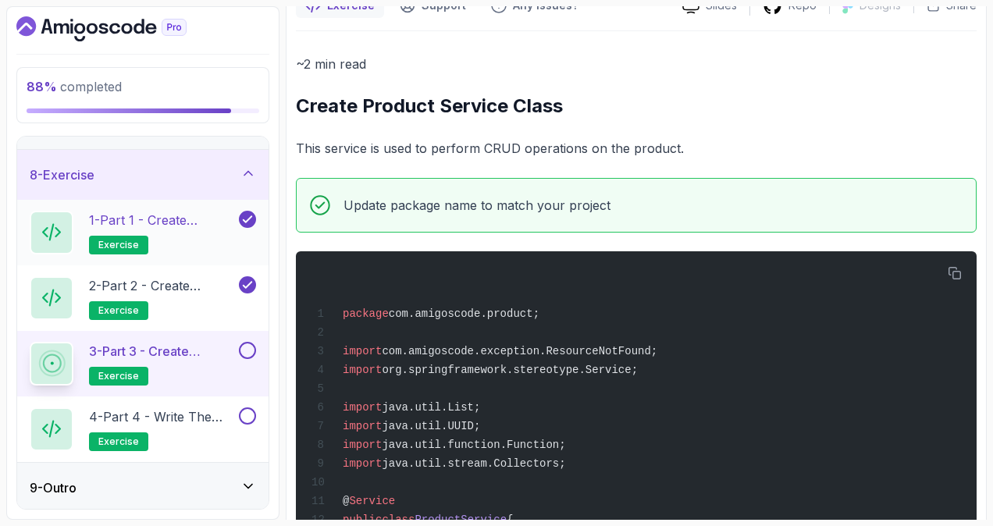
click at [218, 214] on p "1 - Part 1 - Create Product Record or Class" at bounding box center [162, 220] width 147 height 19
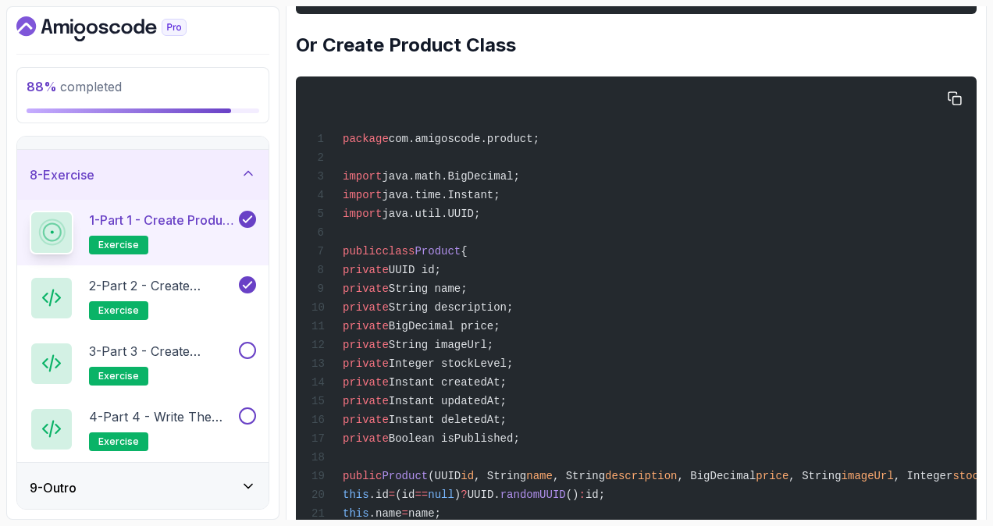
scroll to position [1050, 0]
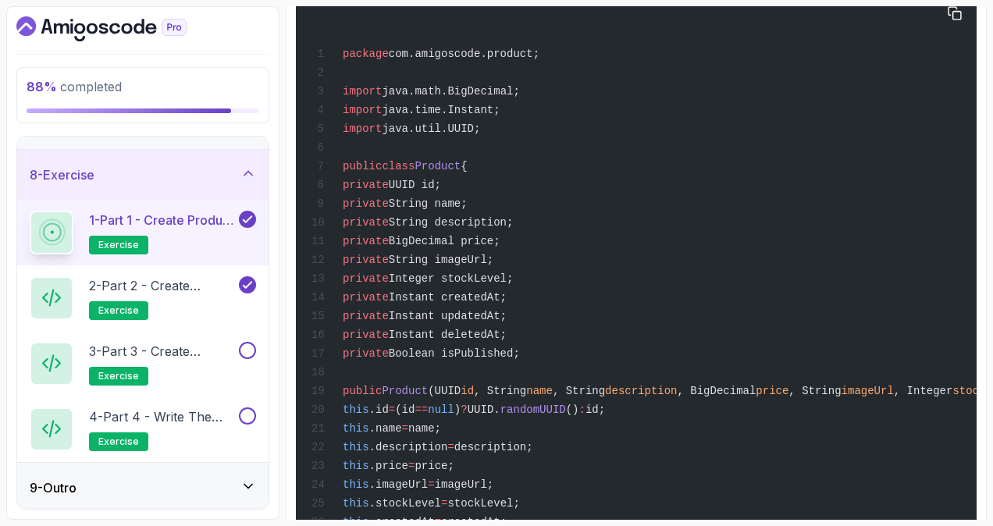
drag, startPoint x: 367, startPoint y: 220, endPoint x: 546, endPoint y: 371, distance: 234.8
copy code "private String name; private String description; private BigDecimal price; priv…"
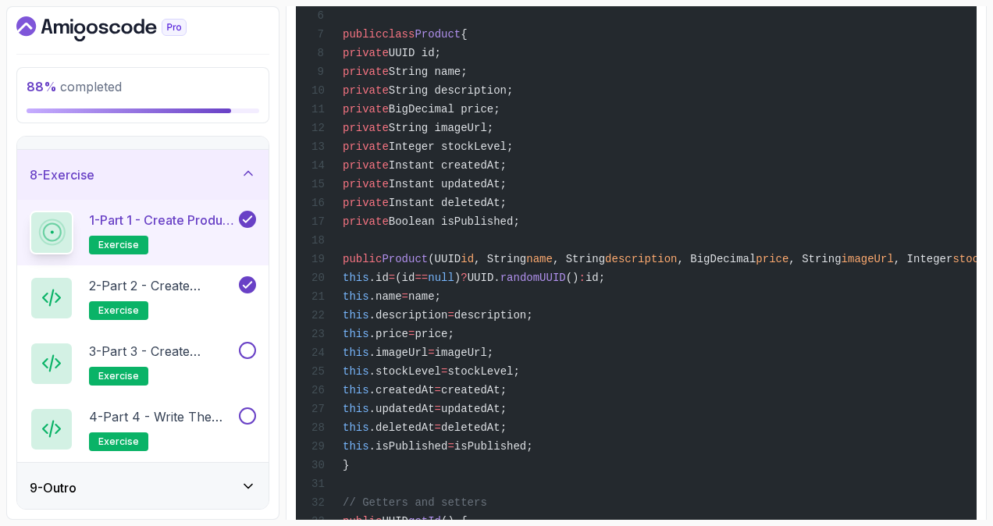
scroll to position [1206, 0]
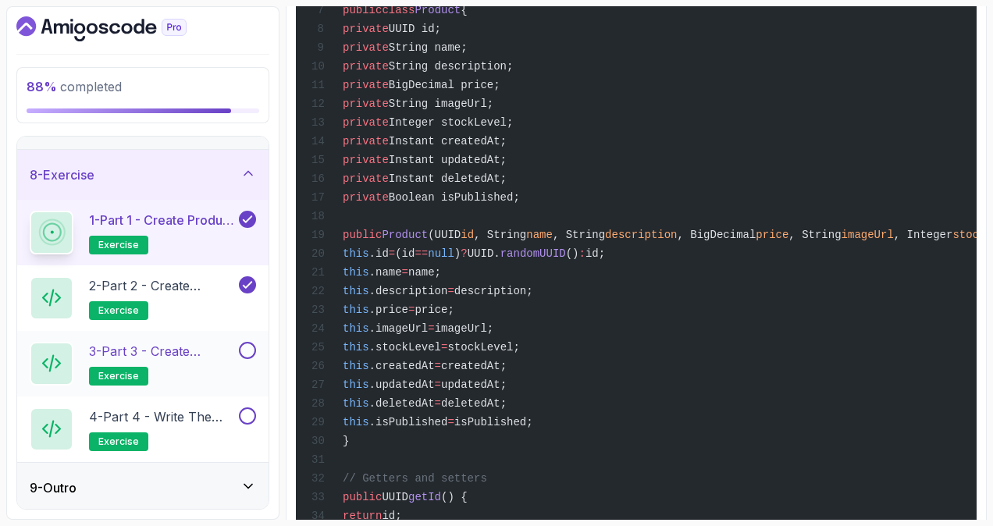
click at [187, 353] on p "3 - Part 3 - Create Product Service Class" at bounding box center [162, 351] width 147 height 19
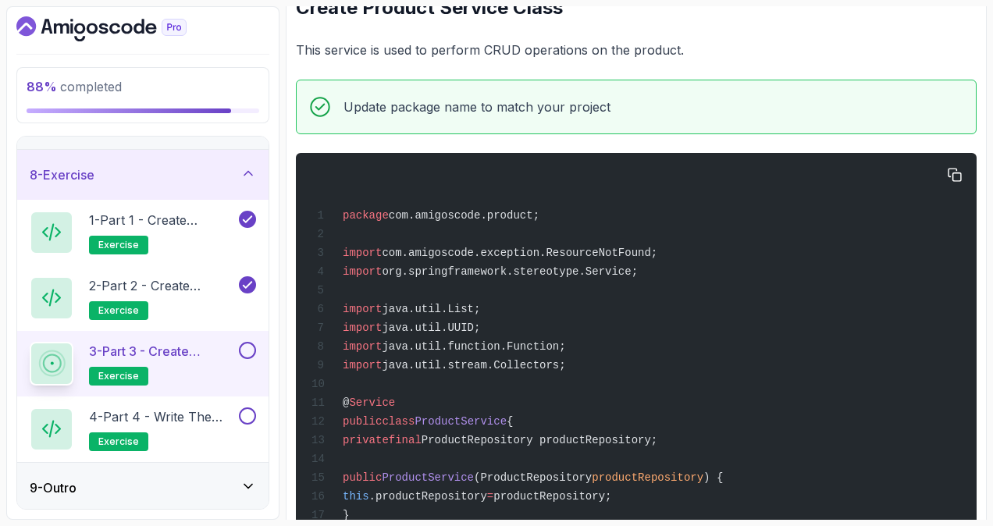
scroll to position [312, 0]
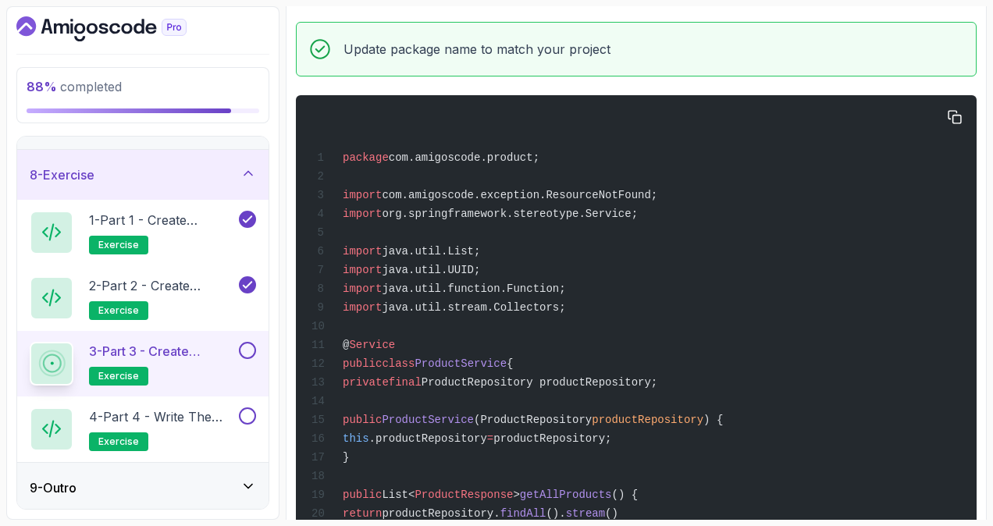
drag, startPoint x: 626, startPoint y: 213, endPoint x: 342, endPoint y: 217, distance: 284.1
copy span "import org.springframework.stereotype.Service;"
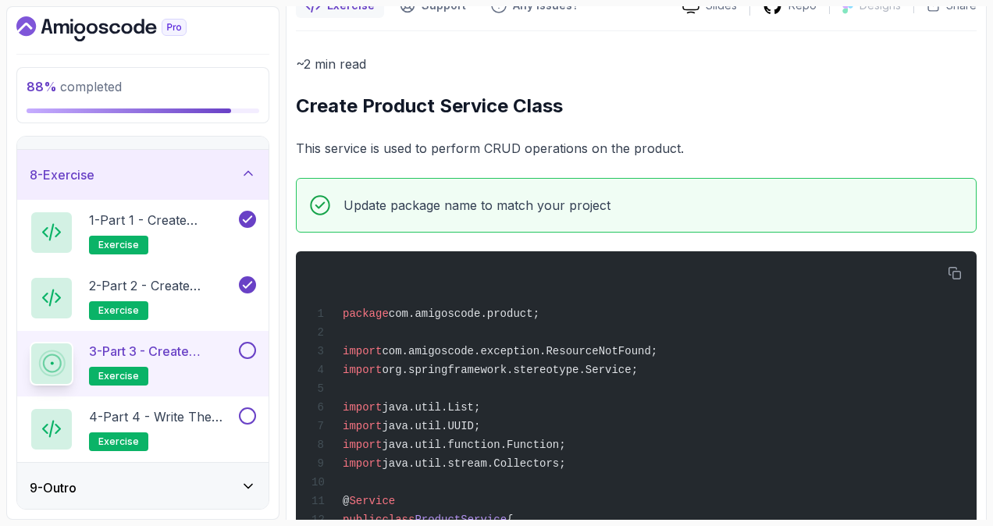
scroll to position [0, 0]
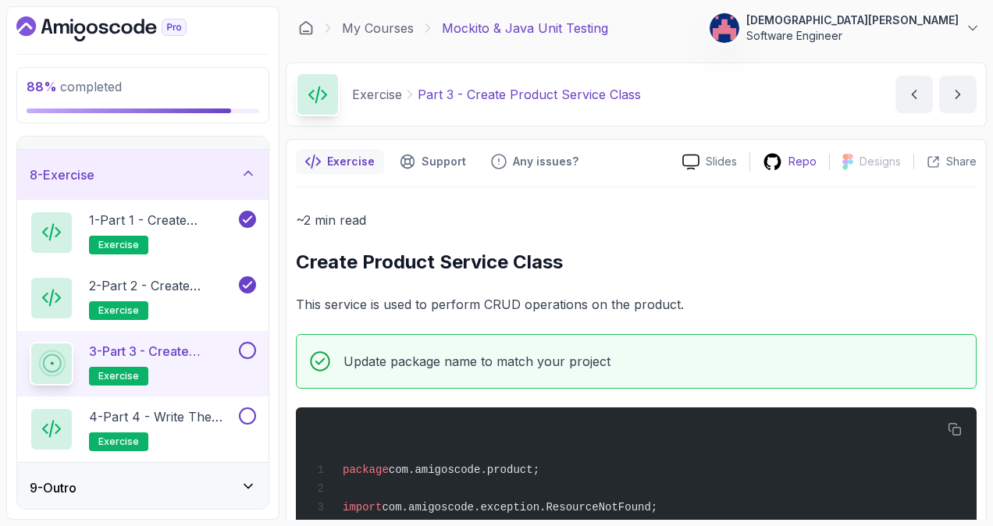
click at [791, 158] on p "Repo" at bounding box center [802, 162] width 28 height 16
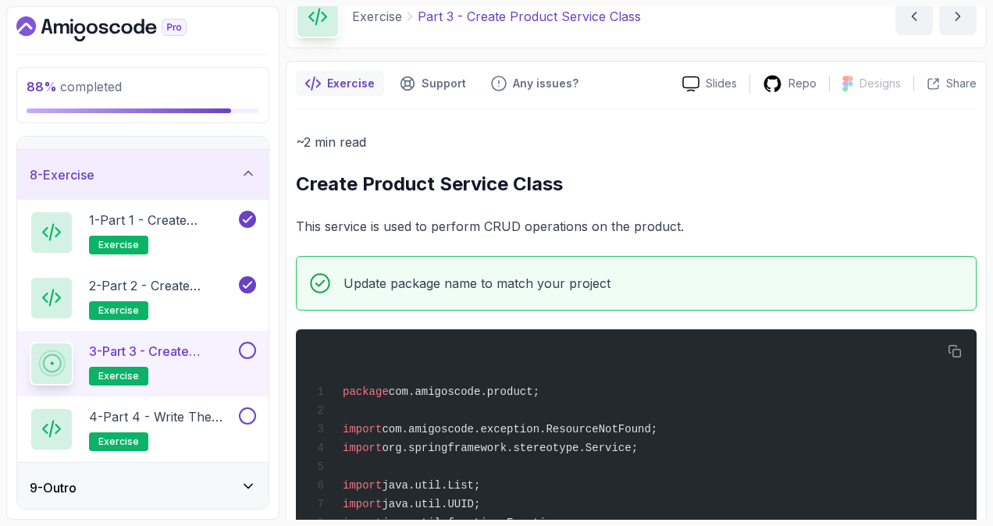
click at [219, 472] on div "9 - Outro" at bounding box center [142, 488] width 251 height 50
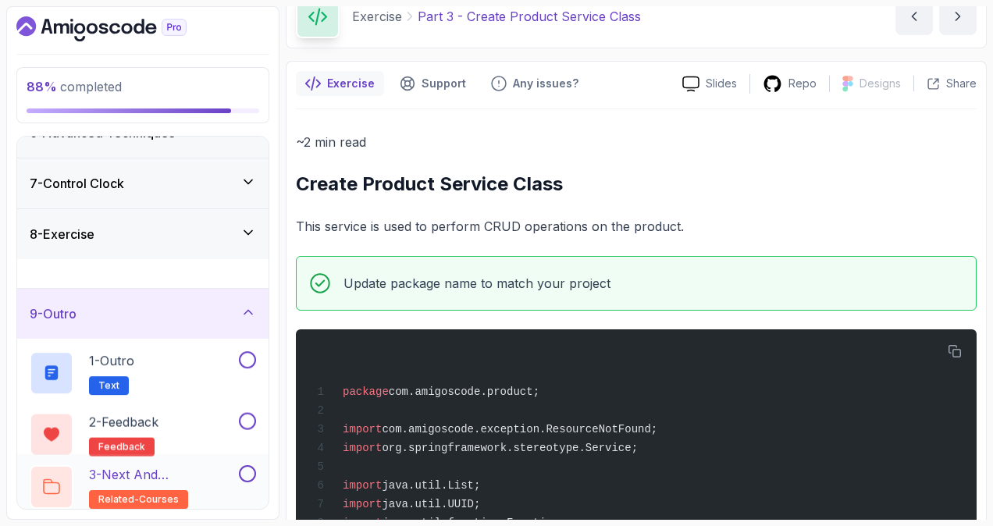
scroll to position [276, 0]
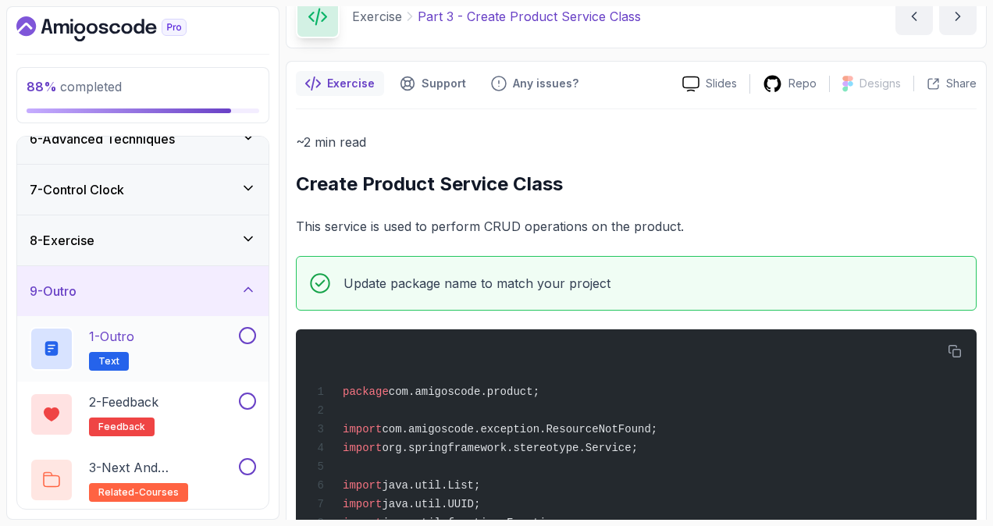
click at [196, 342] on div "1 - Outro Text" at bounding box center [133, 349] width 206 height 44
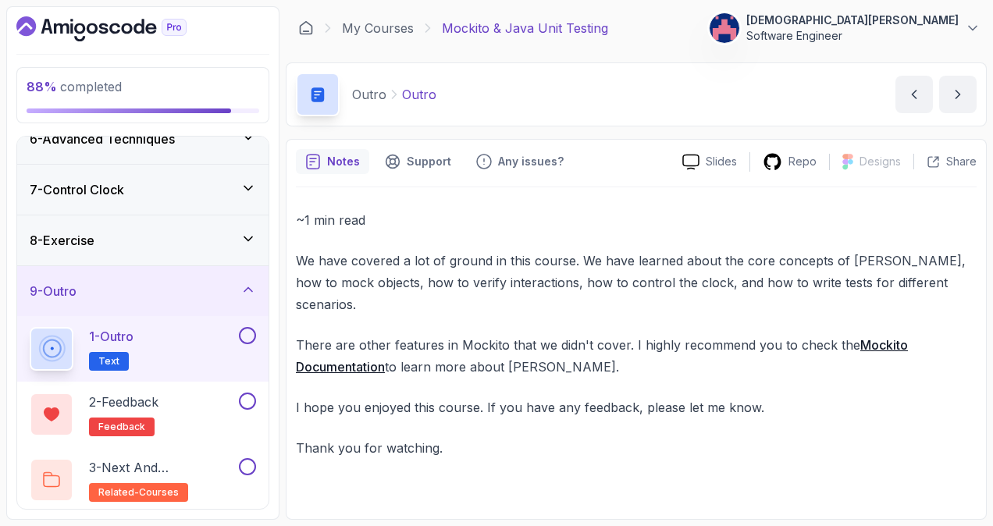
click at [240, 232] on icon at bounding box center [248, 239] width 16 height 16
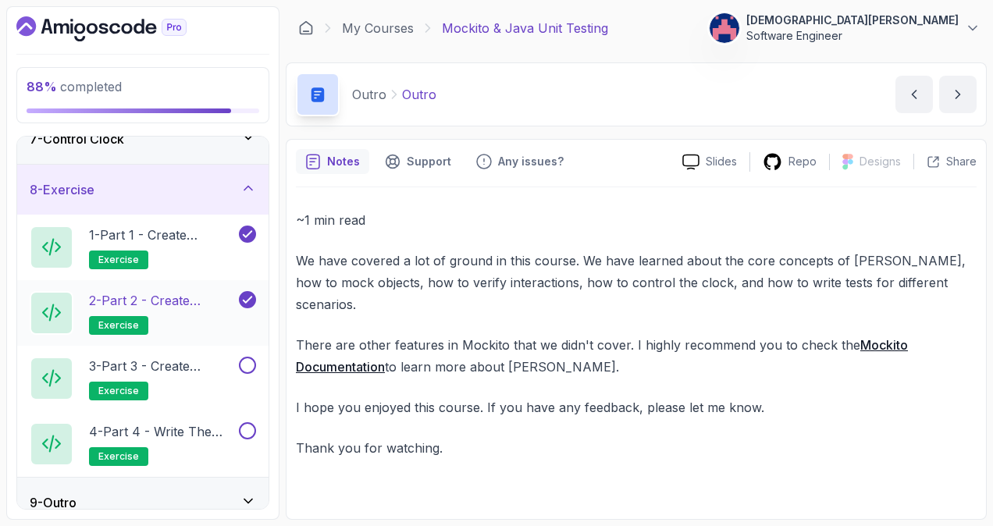
scroll to position [342, 0]
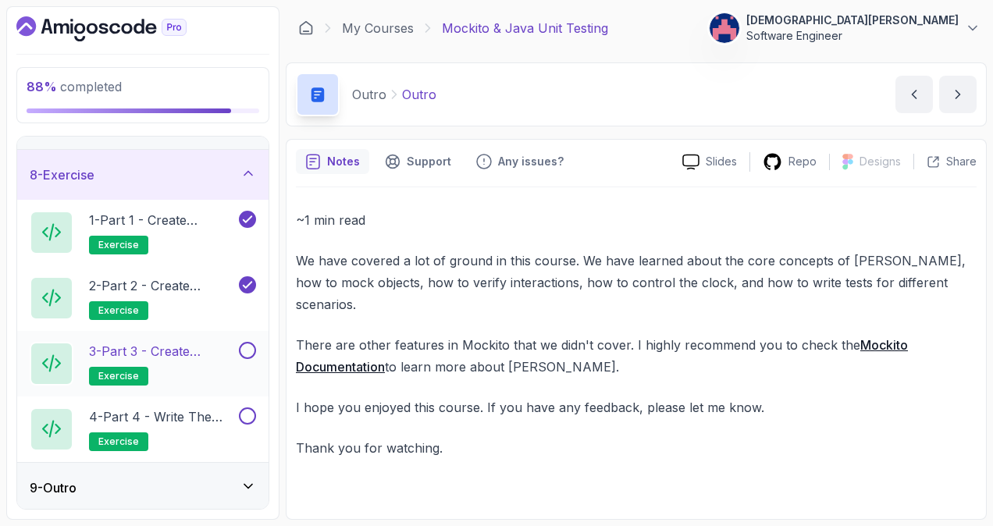
click at [198, 342] on p "3 - Part 3 - Create Product Service Class" at bounding box center [162, 351] width 147 height 19
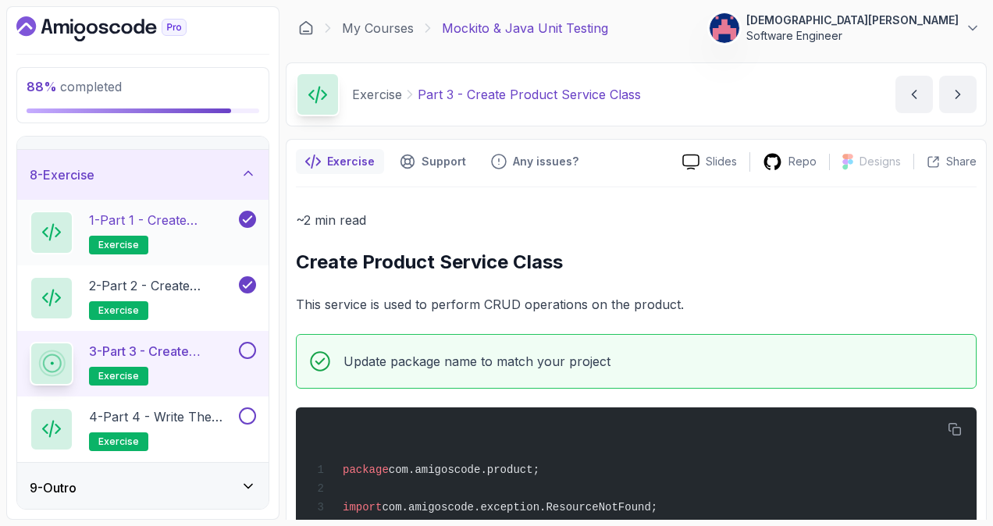
click at [186, 212] on p "1 - Part 1 - Create Product Record or Class" at bounding box center [162, 220] width 147 height 19
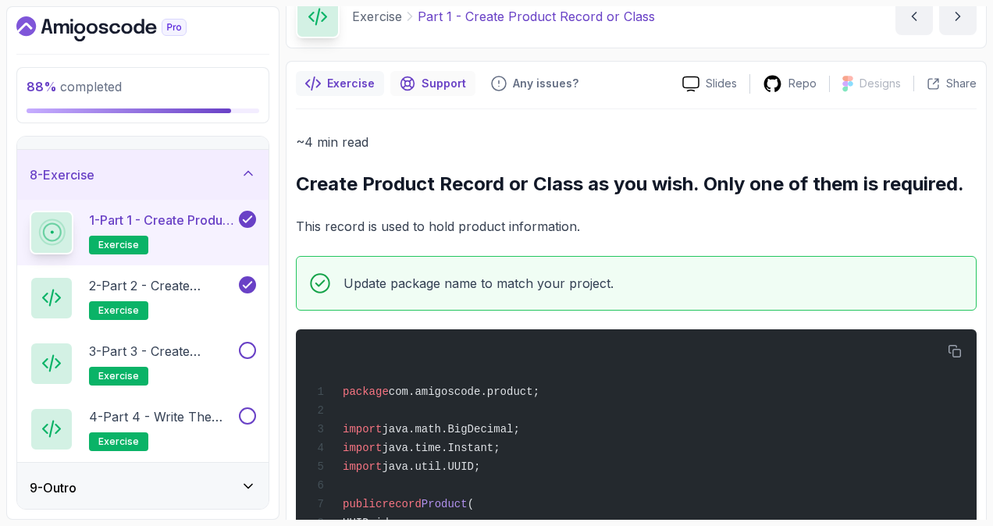
click at [412, 74] on div "Support" at bounding box center [432, 83] width 85 height 25
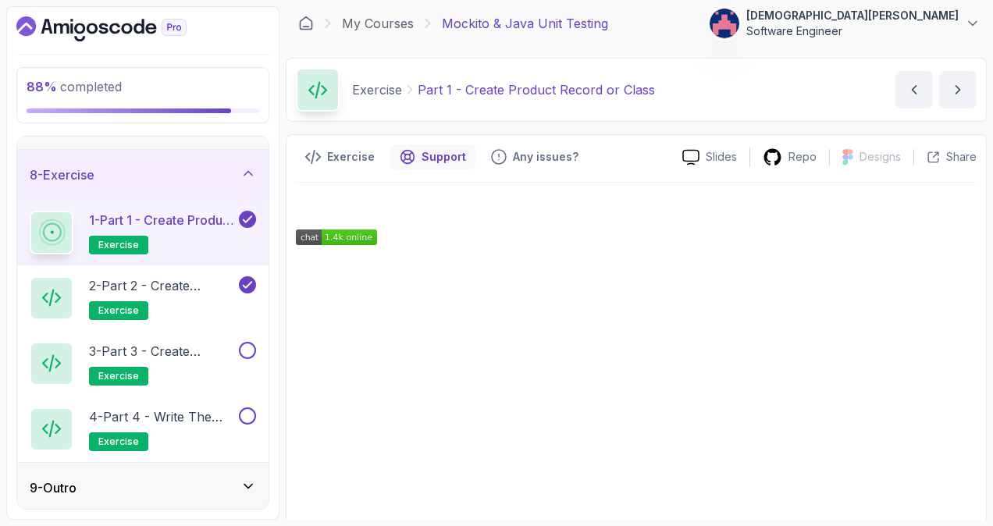
scroll to position [20, 0]
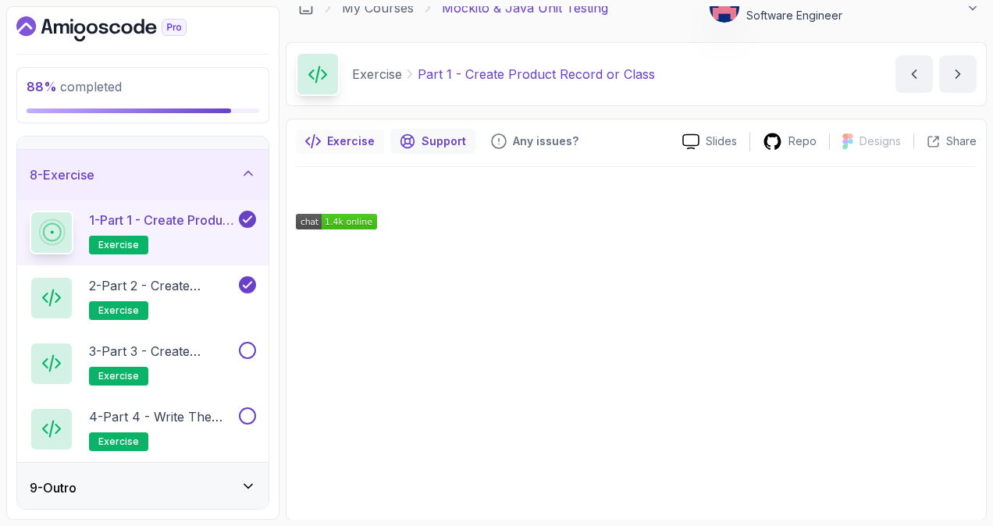
click at [354, 140] on p "Exercise" at bounding box center [351, 141] width 48 height 16
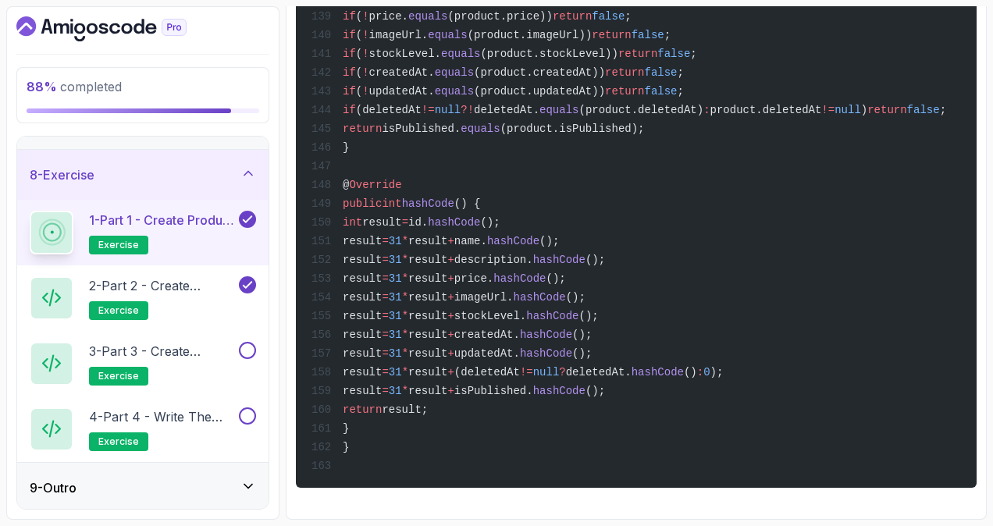
scroll to position [3781, 0]
click at [209, 237] on h2 "1 - Part 1 - Create Product Record or Class exercise" at bounding box center [162, 233] width 147 height 44
drag, startPoint x: 364, startPoint y: 126, endPoint x: 501, endPoint y: 407, distance: 312.7
copy code "private UUID id; private String name; private String description; private BigDe…"
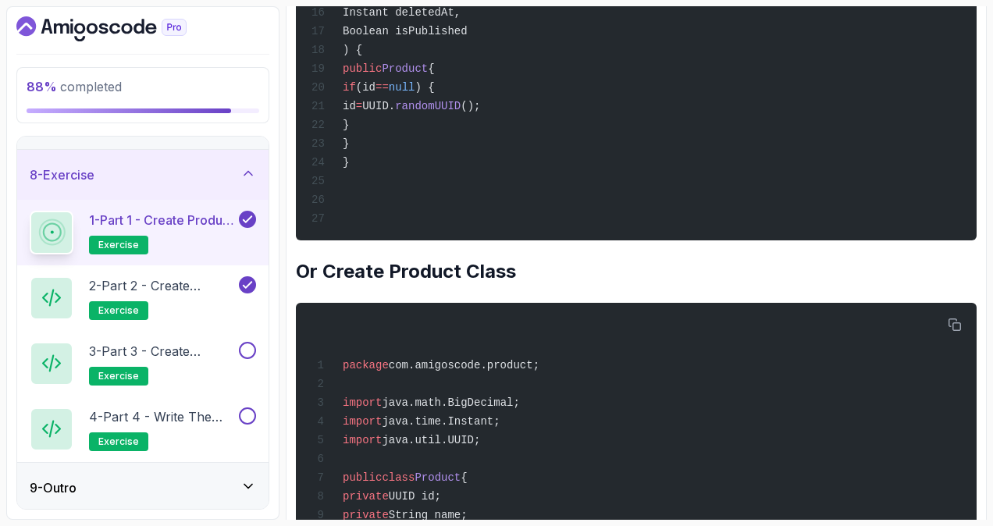
scroll to position [738, 0]
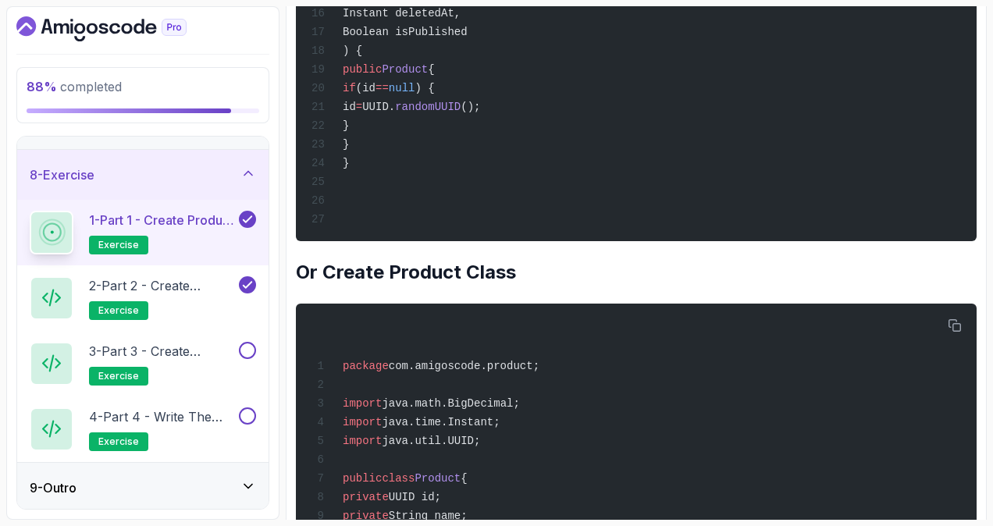
click at [587, 282] on h2 "Or Create Product Class" at bounding box center [636, 272] width 681 height 25
click at [187, 362] on h2 "3 - Part 3 - Create Product Service Class exercise" at bounding box center [162, 364] width 147 height 44
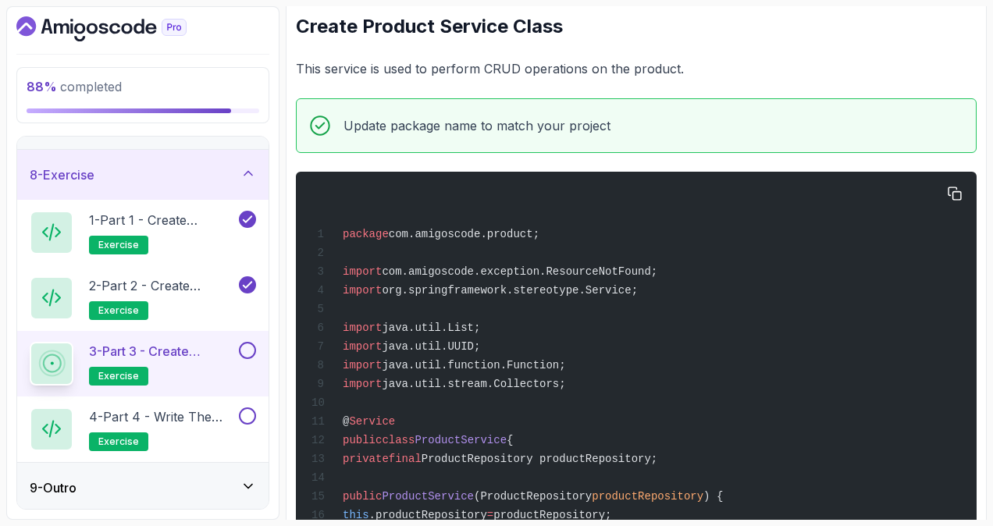
scroll to position [269, 0]
